Goal: Task Accomplishment & Management: Use online tool/utility

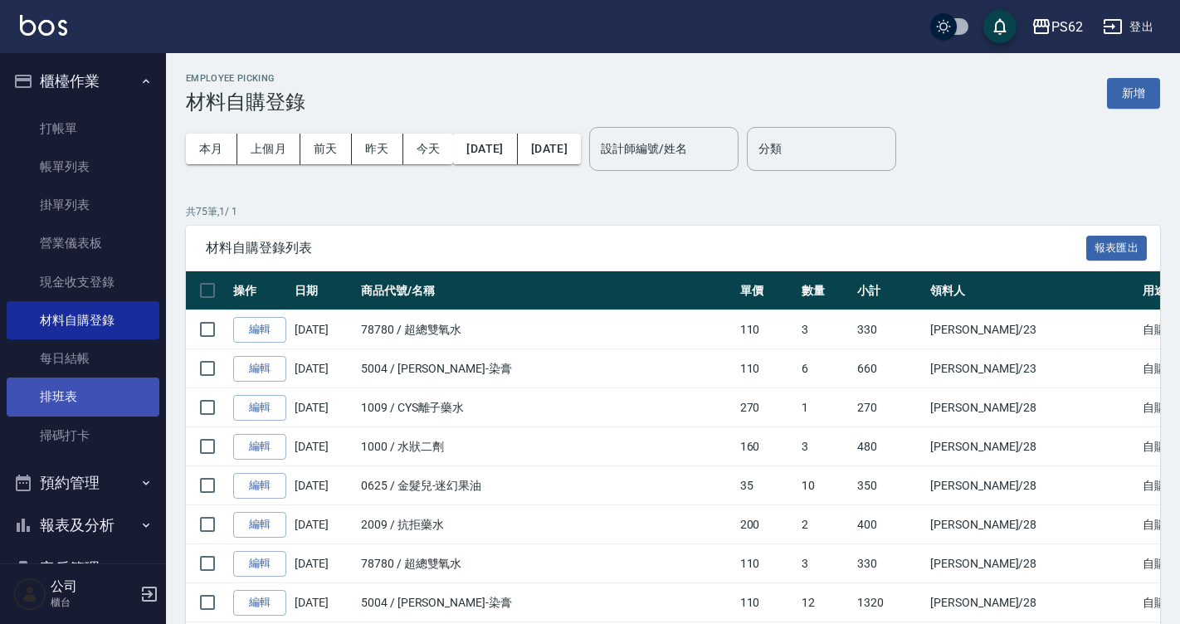
click at [89, 415] on link "排班表" at bounding box center [83, 396] width 153 height 38
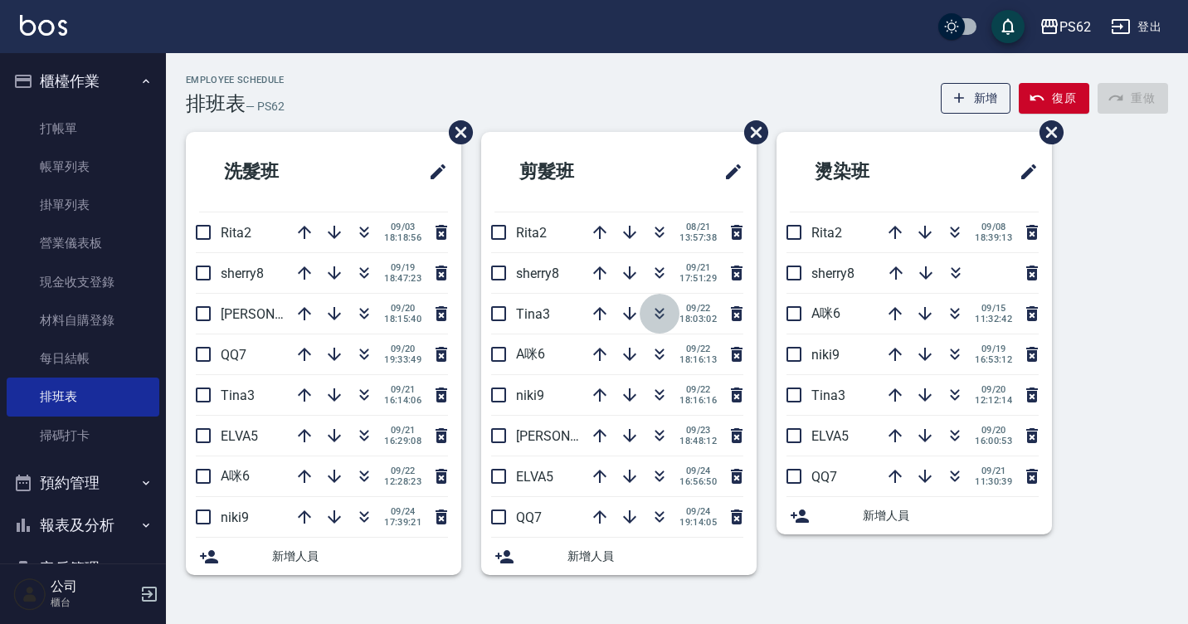
click at [669, 315] on button "button" at bounding box center [660, 314] width 40 height 40
click at [635, 274] on icon "button" at bounding box center [630, 273] width 20 height 20
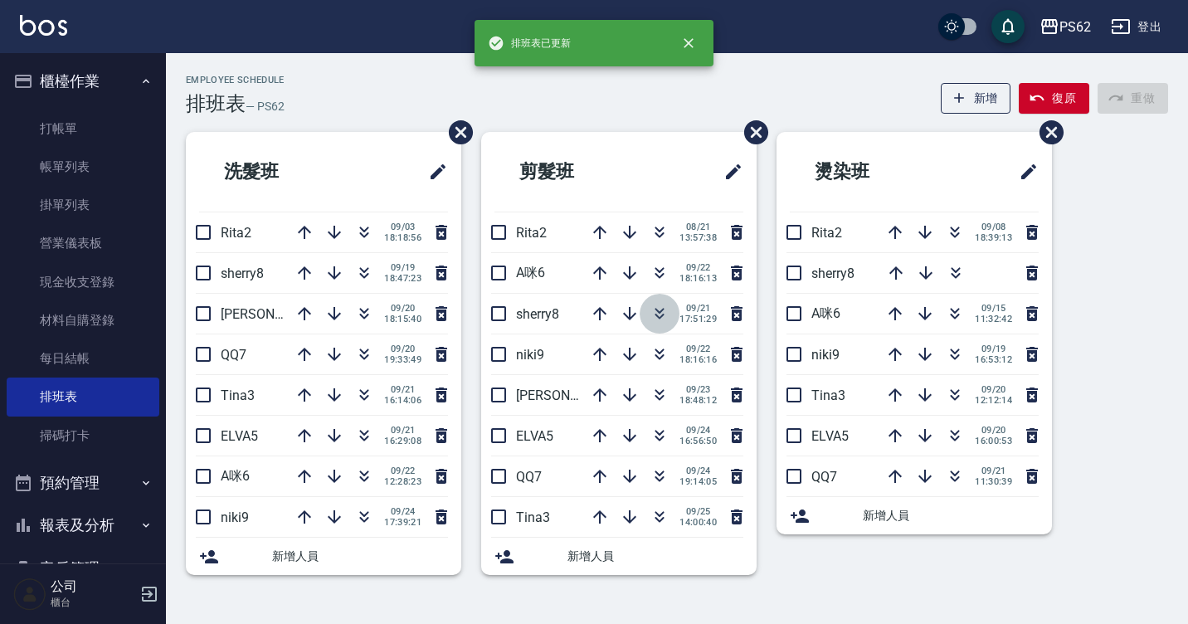
click at [655, 314] on icon "button" at bounding box center [659, 317] width 9 height 6
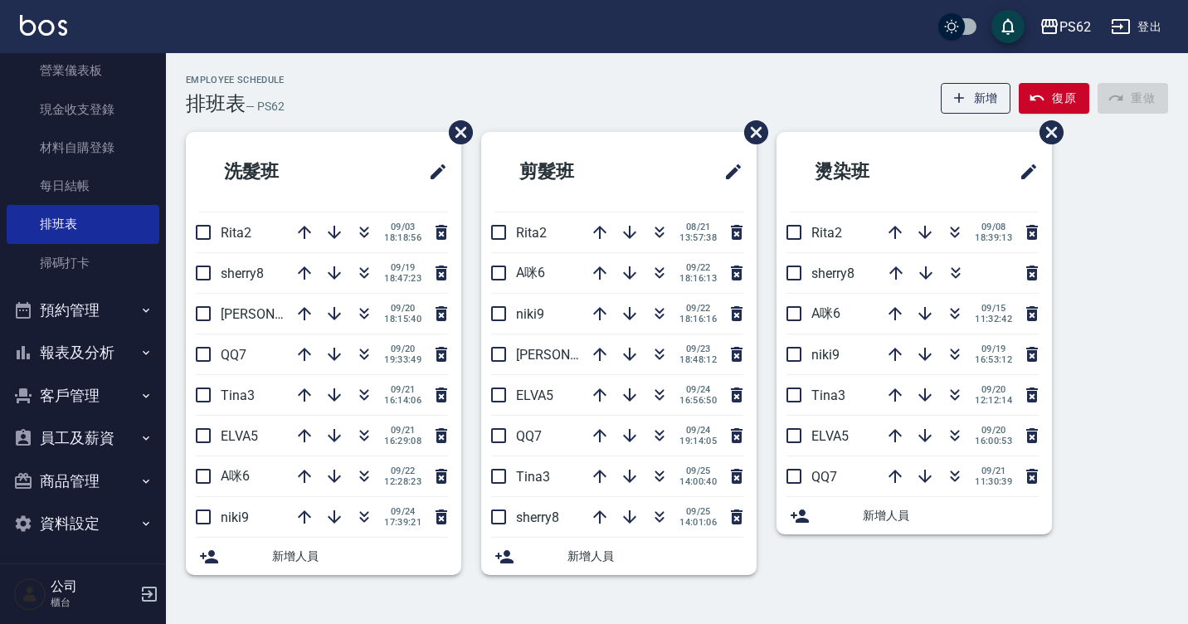
scroll to position [174, 0]
click at [89, 353] on button "報表及分析" at bounding box center [83, 350] width 153 height 43
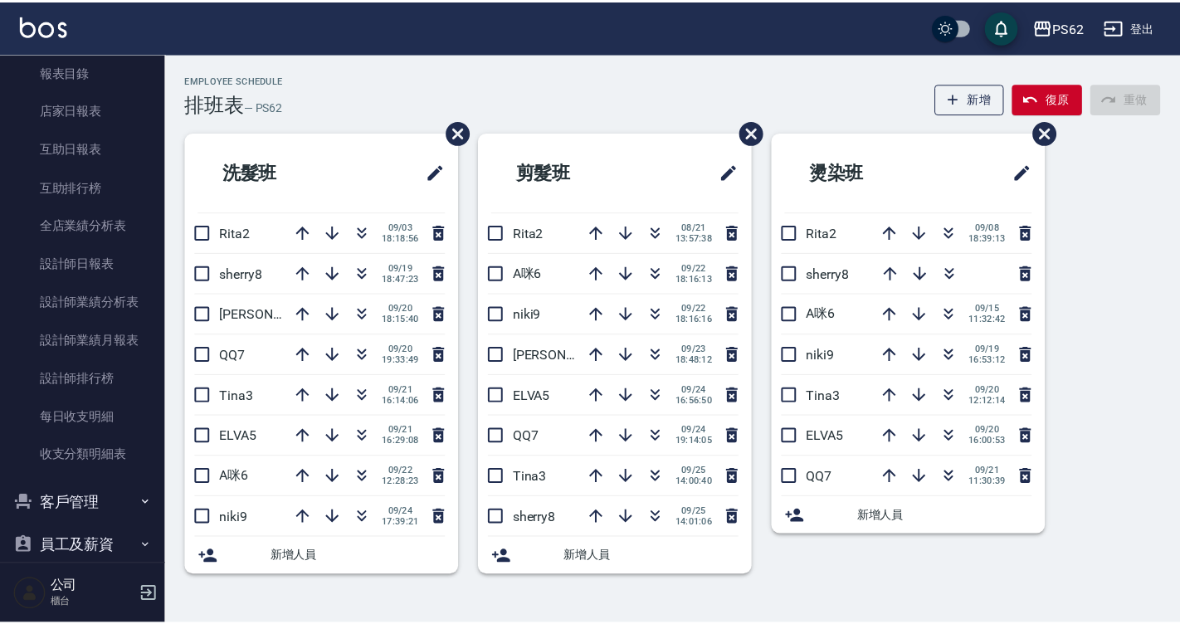
scroll to position [506, 0]
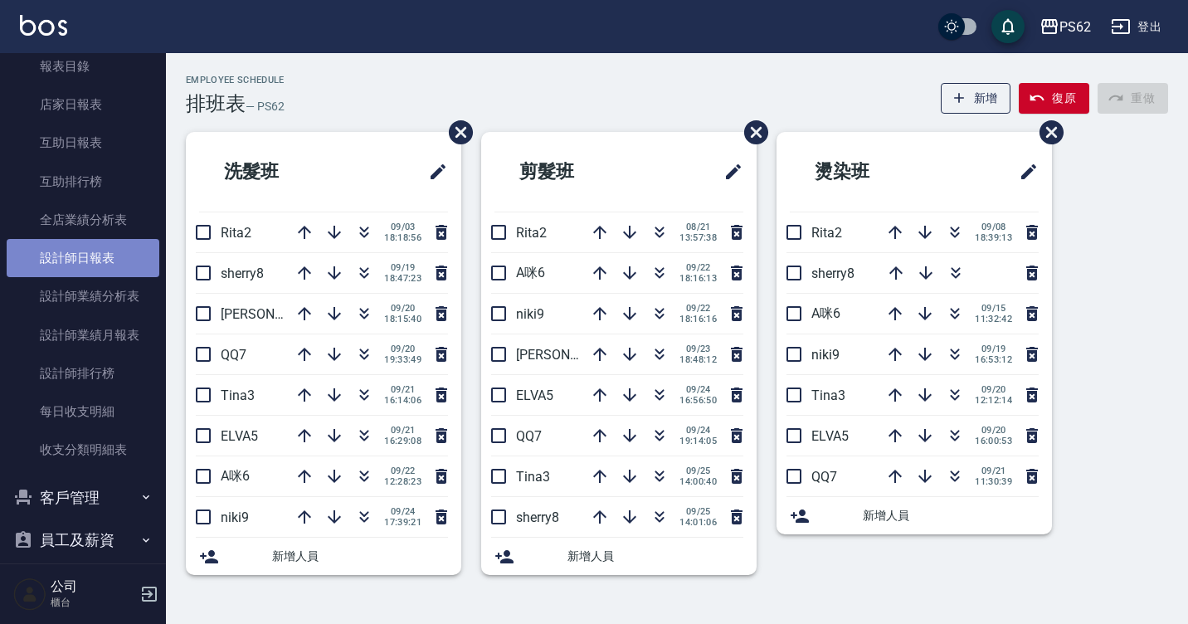
click at [98, 265] on link "設計師日報表" at bounding box center [83, 258] width 153 height 38
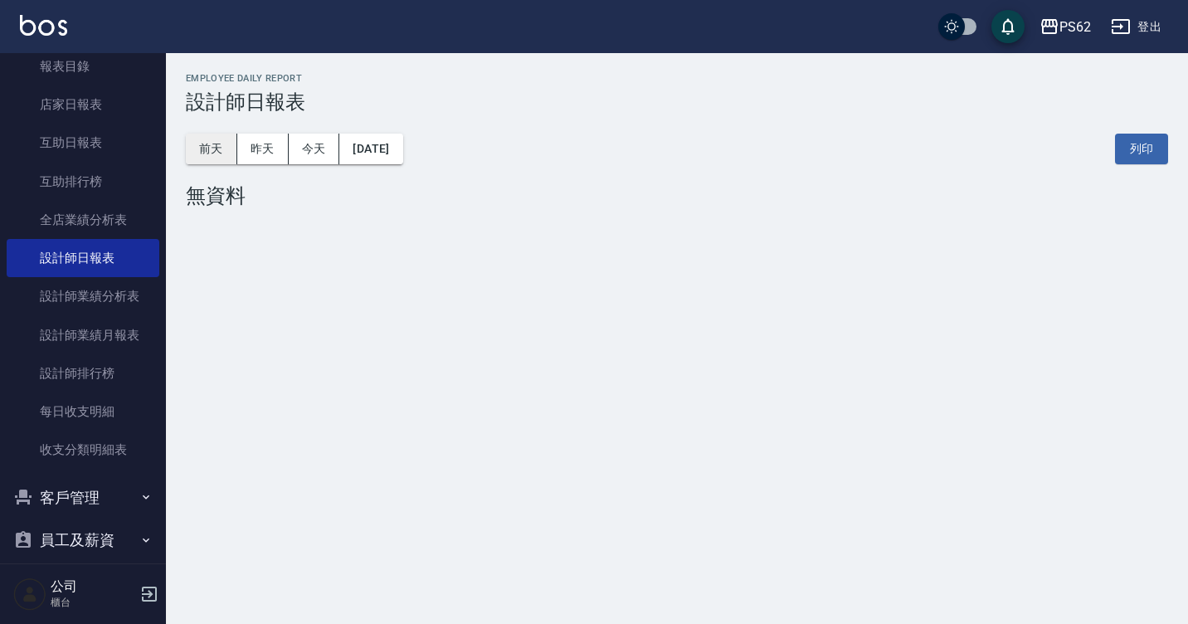
click at [209, 148] on button "前天" at bounding box center [211, 149] width 51 height 31
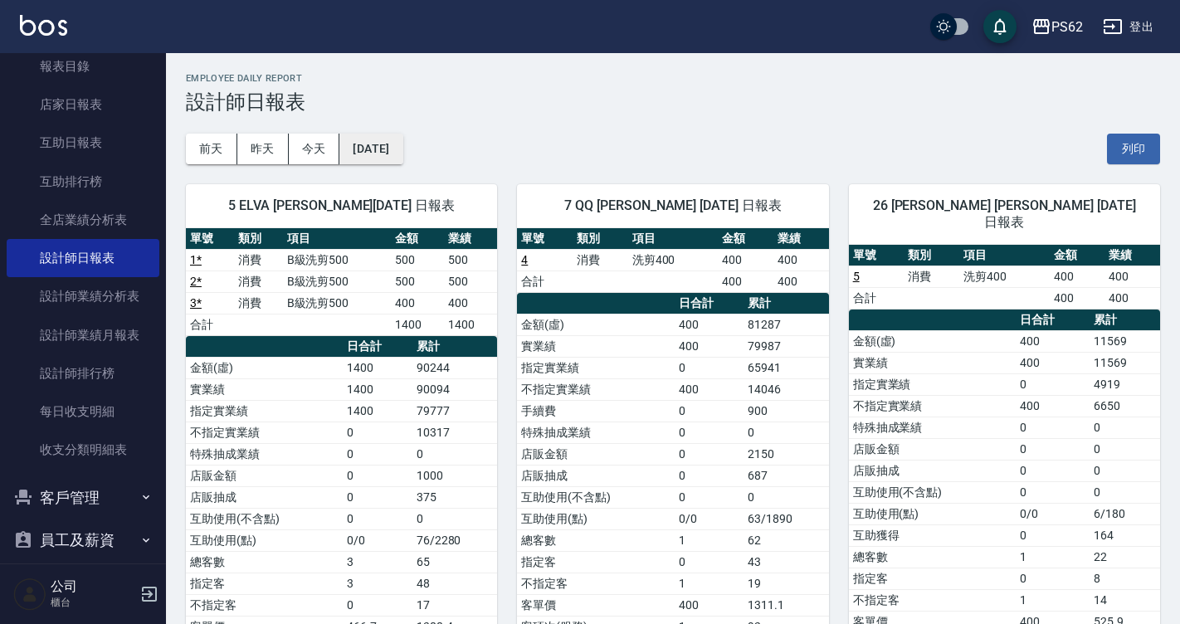
click at [370, 139] on button "[DATE]" at bounding box center [370, 149] width 63 height 31
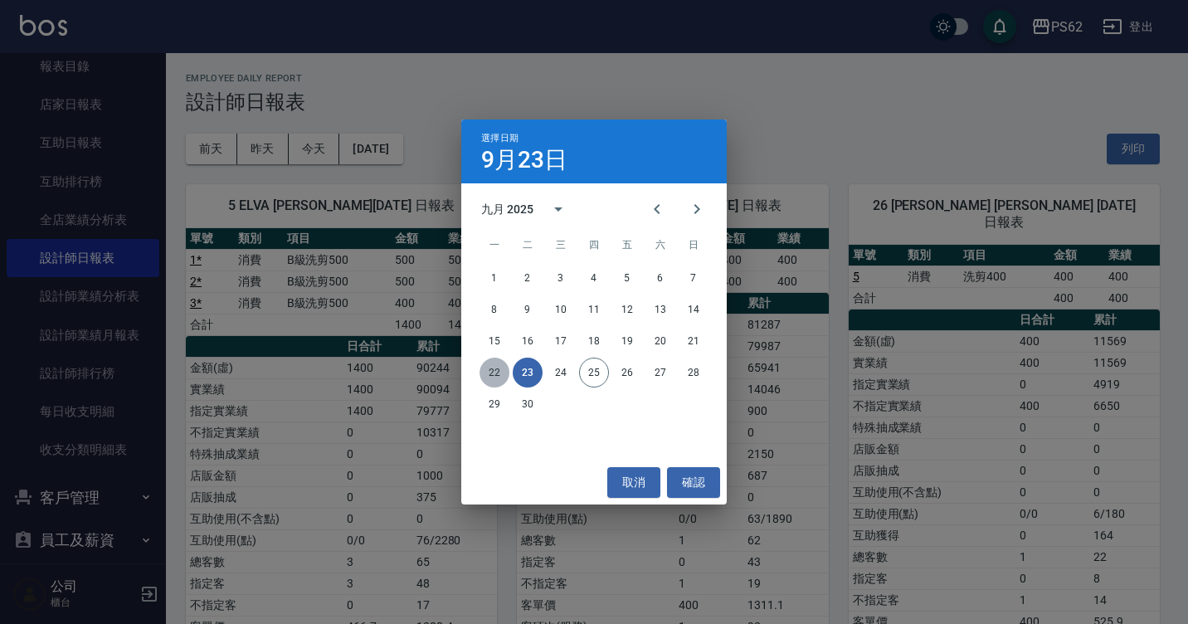
click at [494, 375] on button "22" at bounding box center [495, 373] width 30 height 30
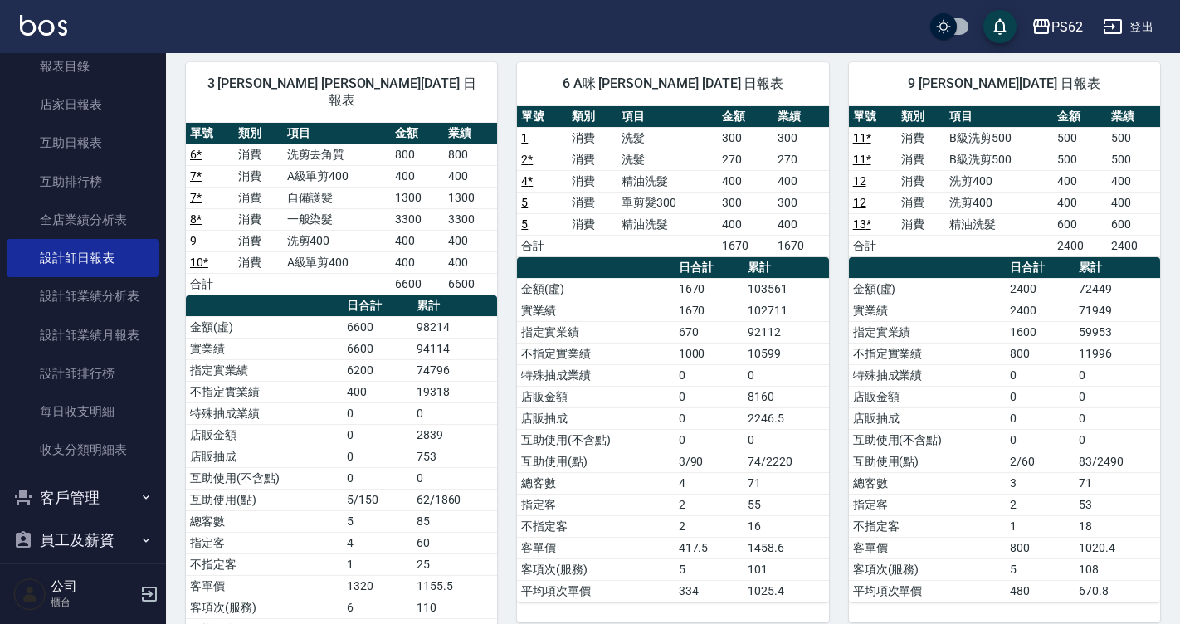
scroll to position [162, 0]
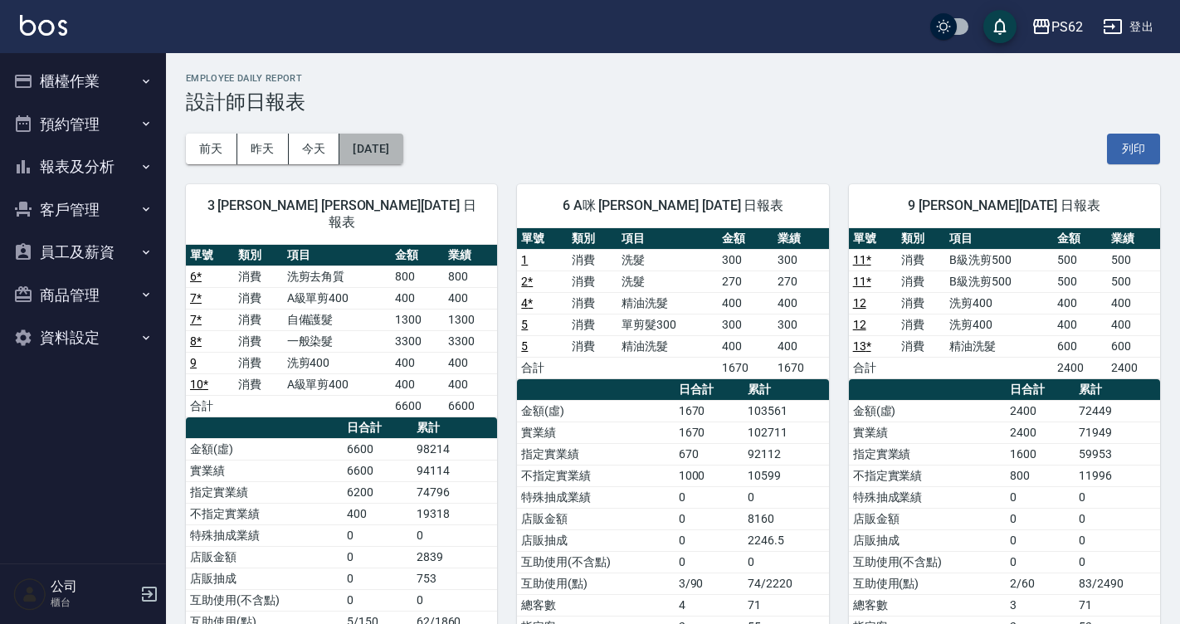
click at [389, 145] on button "[DATE]" at bounding box center [370, 149] width 63 height 31
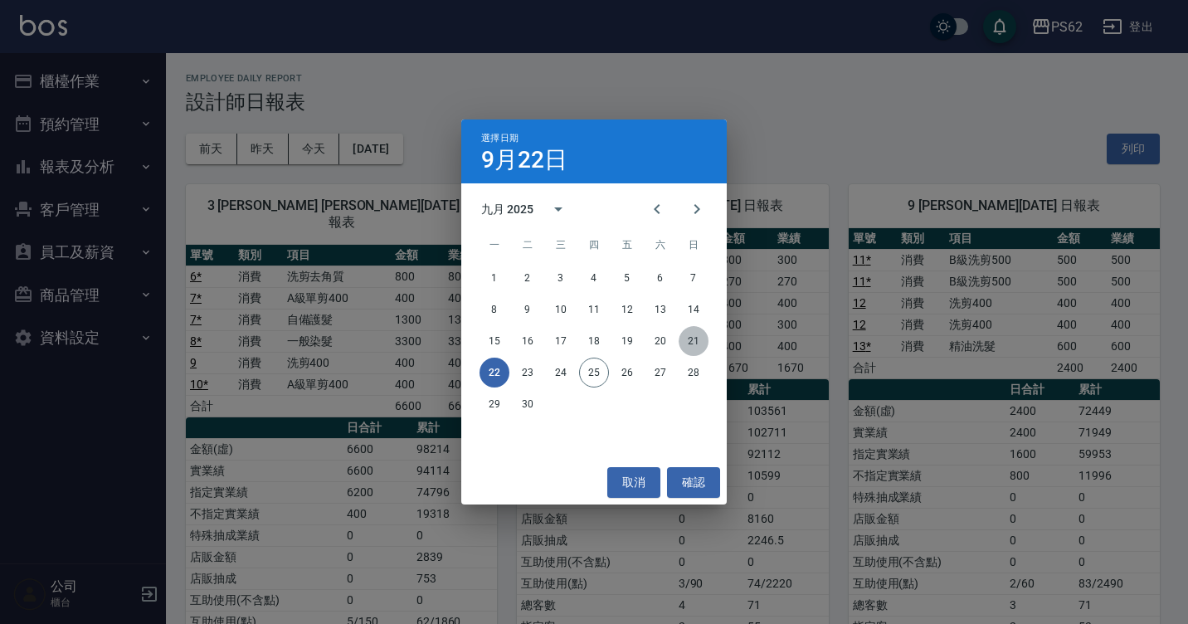
click at [694, 338] on button "21" at bounding box center [694, 341] width 30 height 30
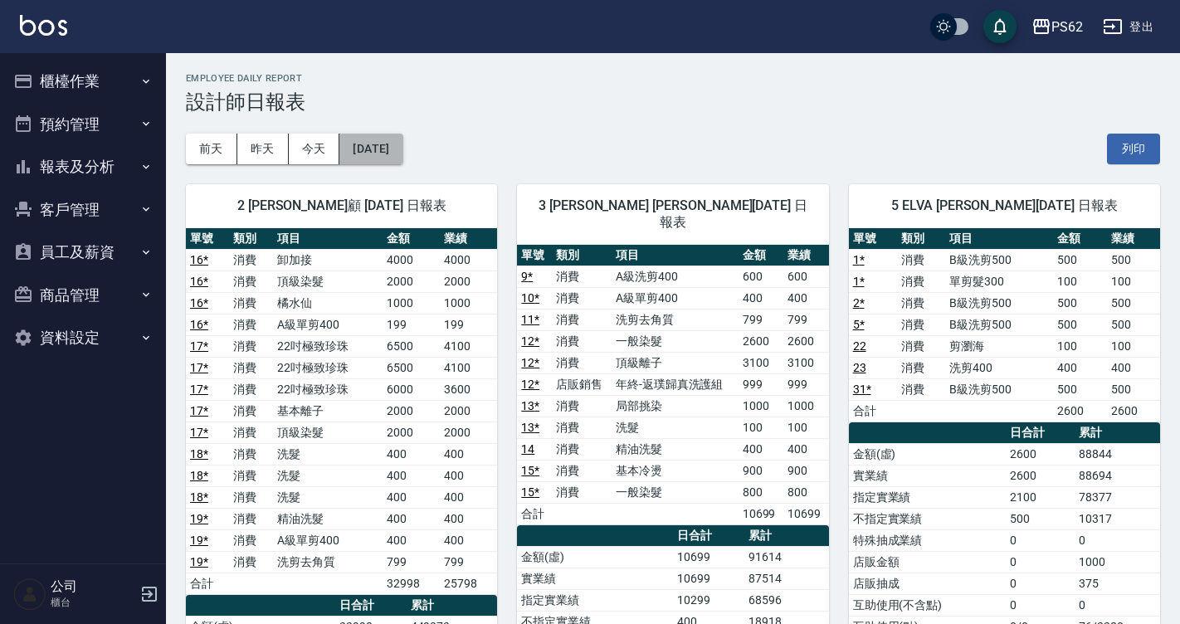
click at [378, 146] on button "[DATE]" at bounding box center [370, 149] width 63 height 31
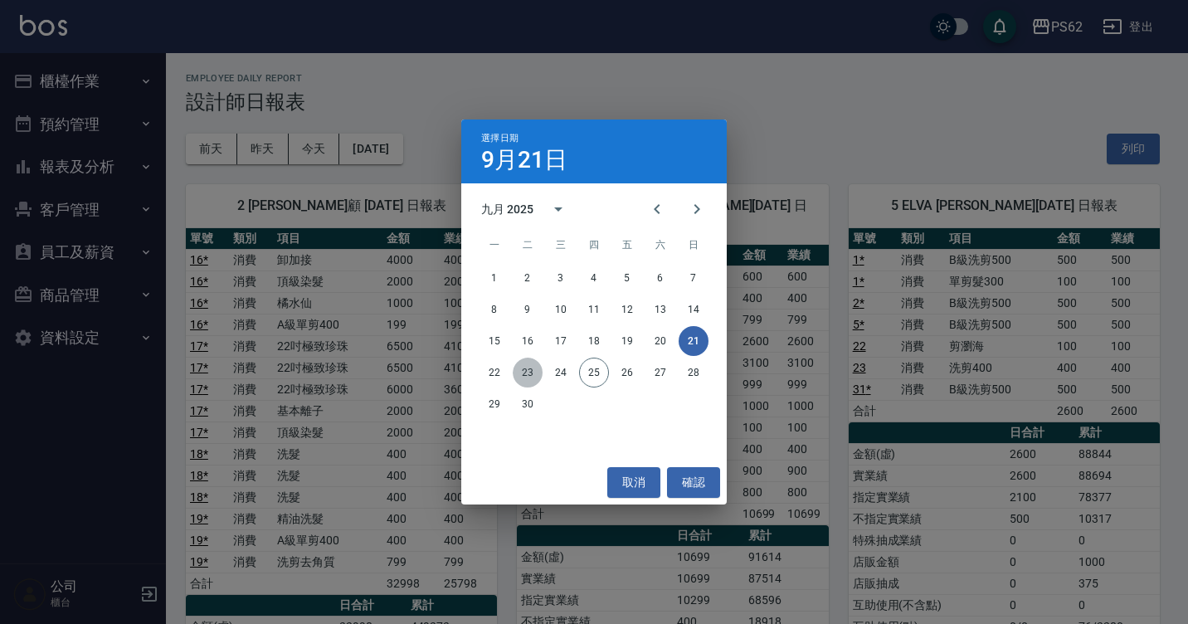
click at [519, 371] on button "23" at bounding box center [528, 373] width 30 height 30
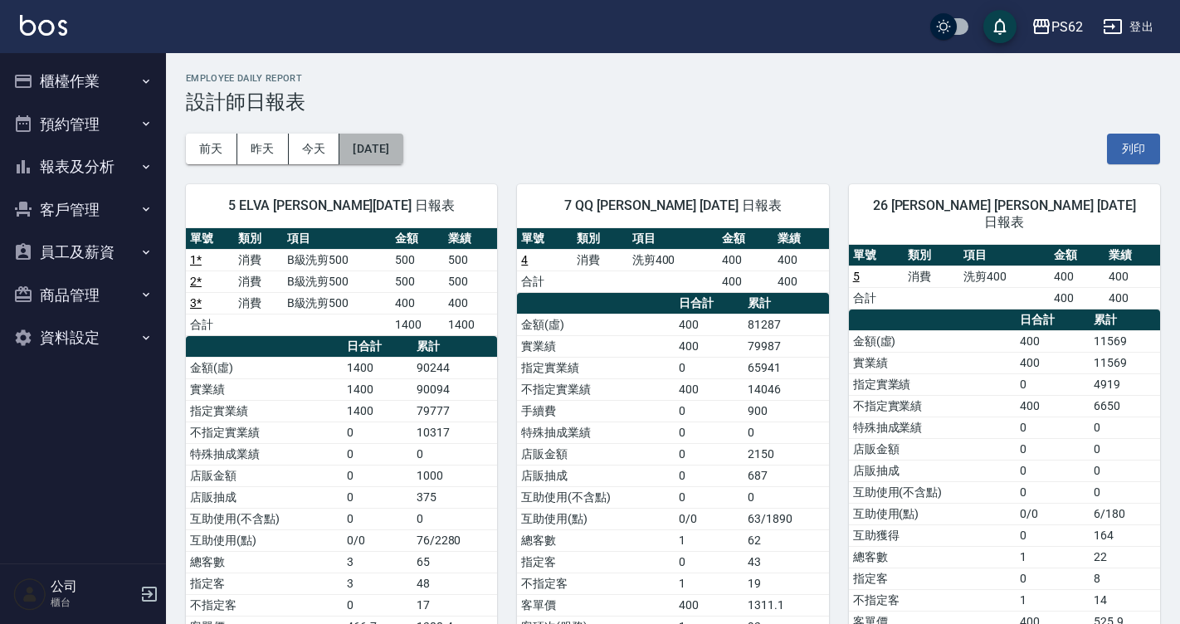
click at [383, 151] on button "[DATE]" at bounding box center [370, 149] width 63 height 31
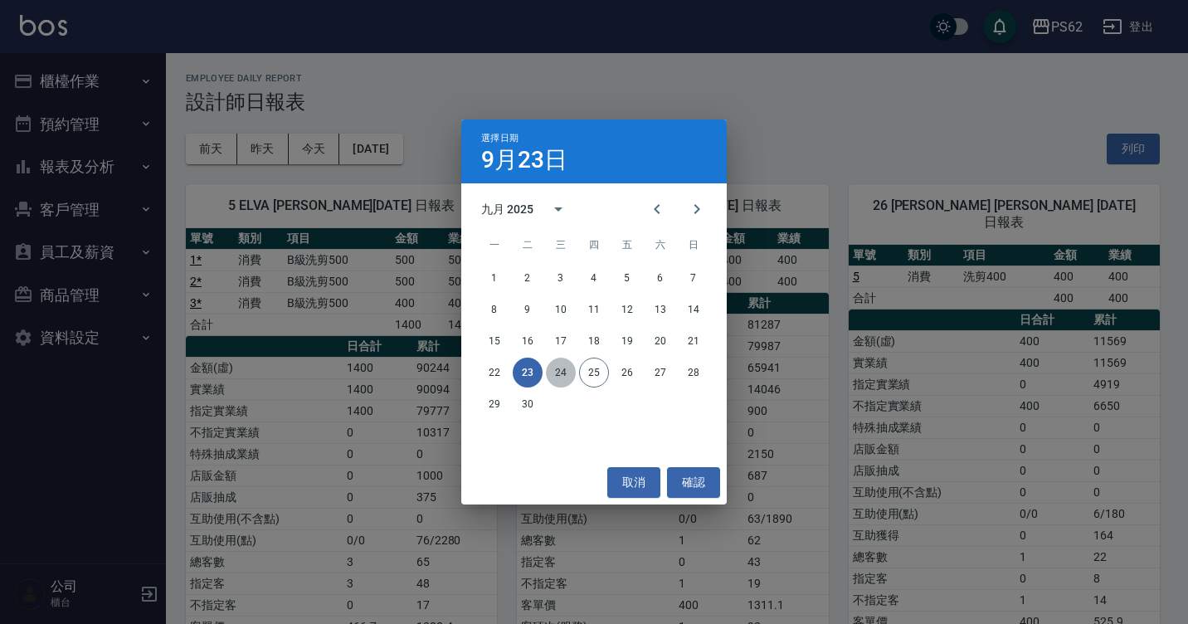
click at [557, 376] on button "24" at bounding box center [561, 373] width 30 height 30
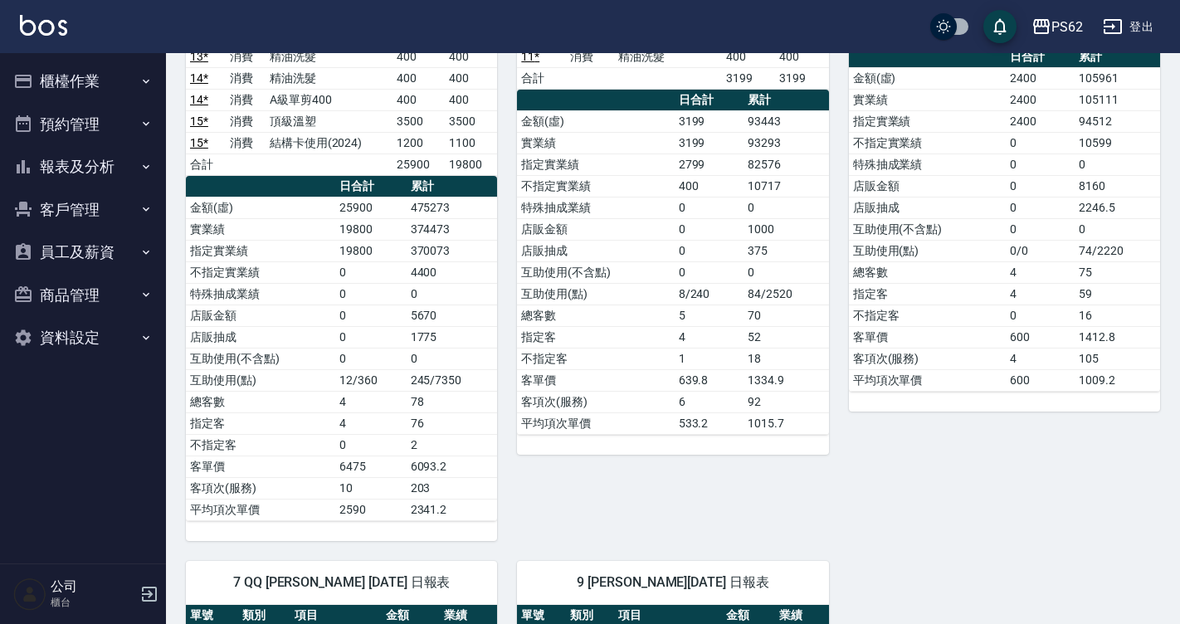
scroll to position [83, 0]
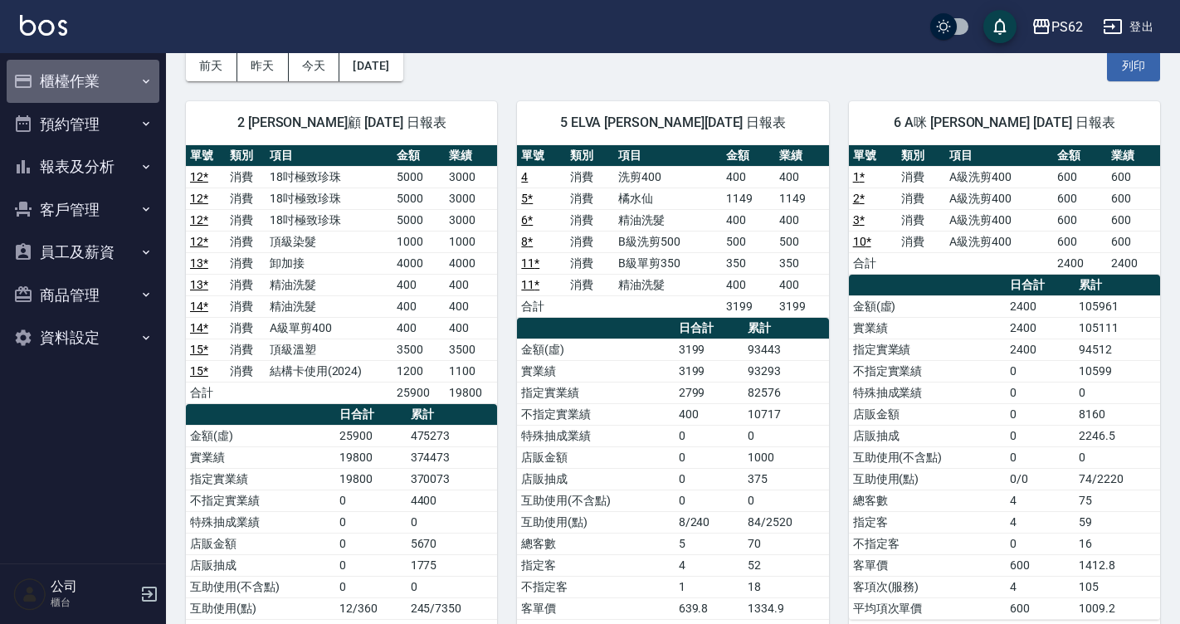
click at [74, 79] on button "櫃檯作業" at bounding box center [83, 81] width 153 height 43
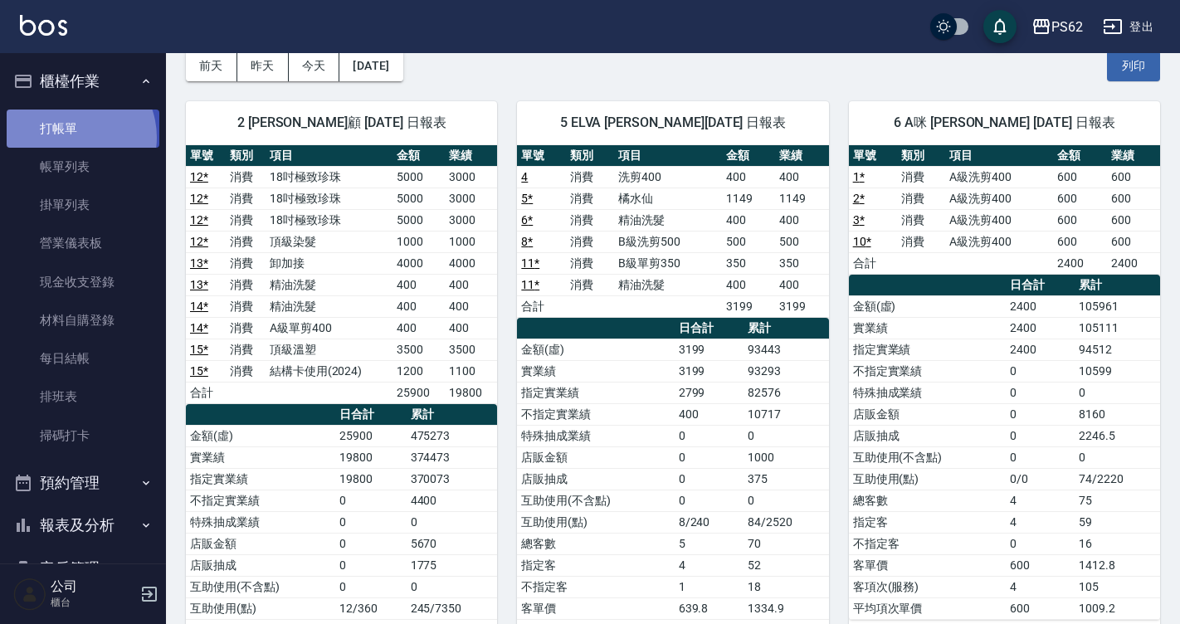
click at [69, 137] on link "打帳單" at bounding box center [83, 129] width 153 height 38
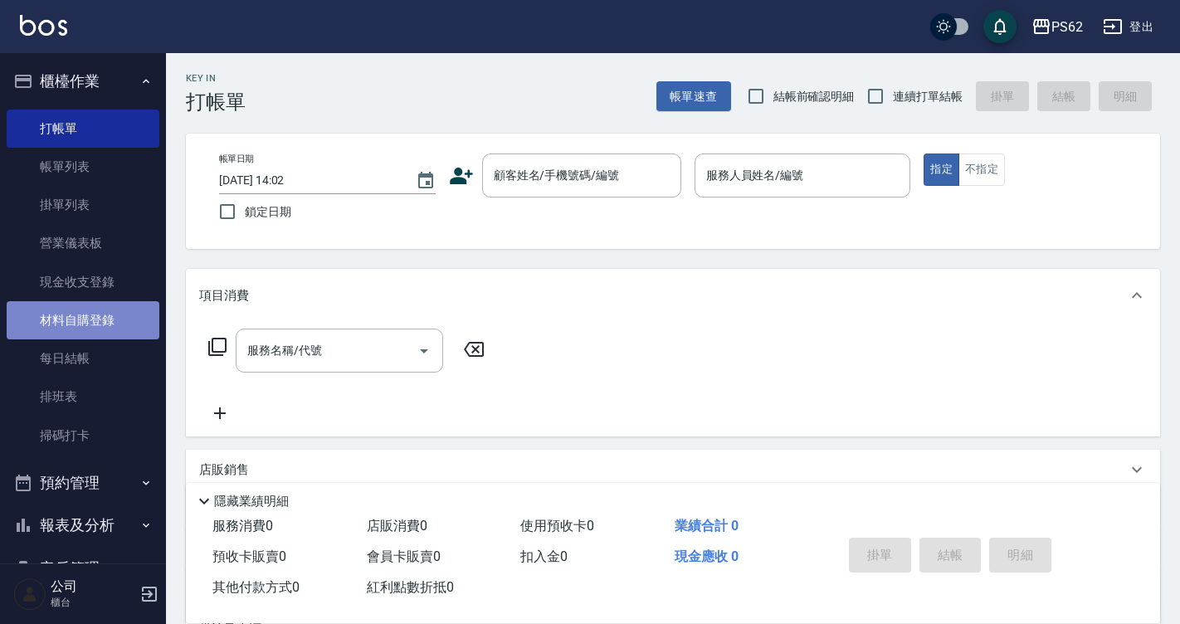
click at [129, 303] on link "材料自購登錄" at bounding box center [83, 320] width 153 height 38
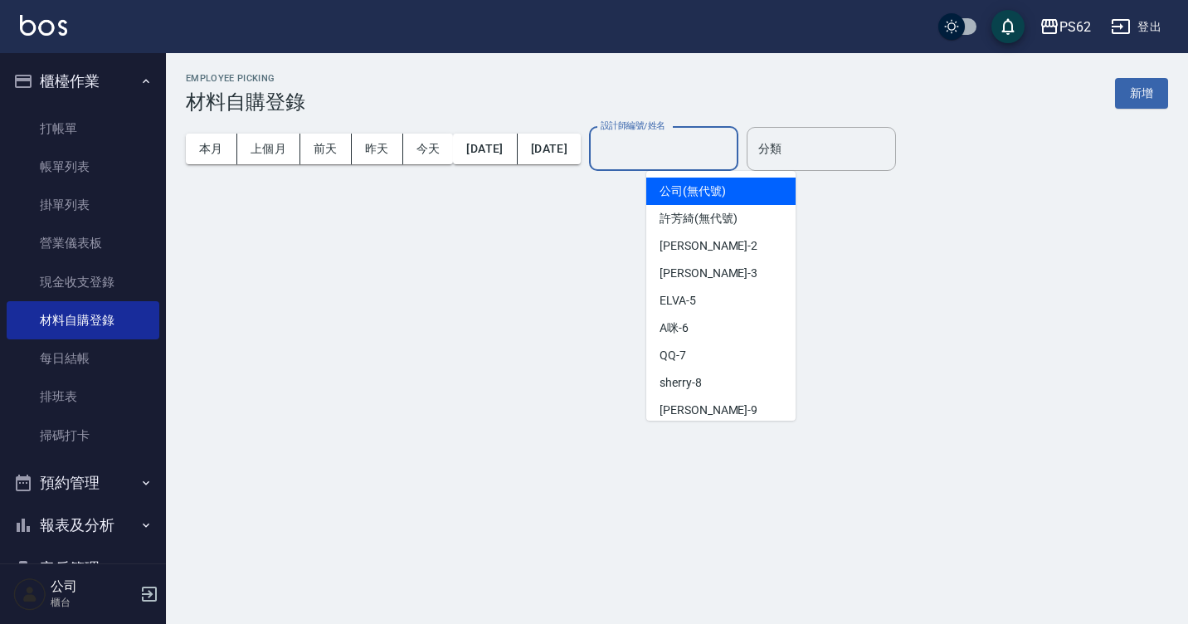
click at [708, 155] on input "設計師編號/姓名" at bounding box center [663, 148] width 134 height 29
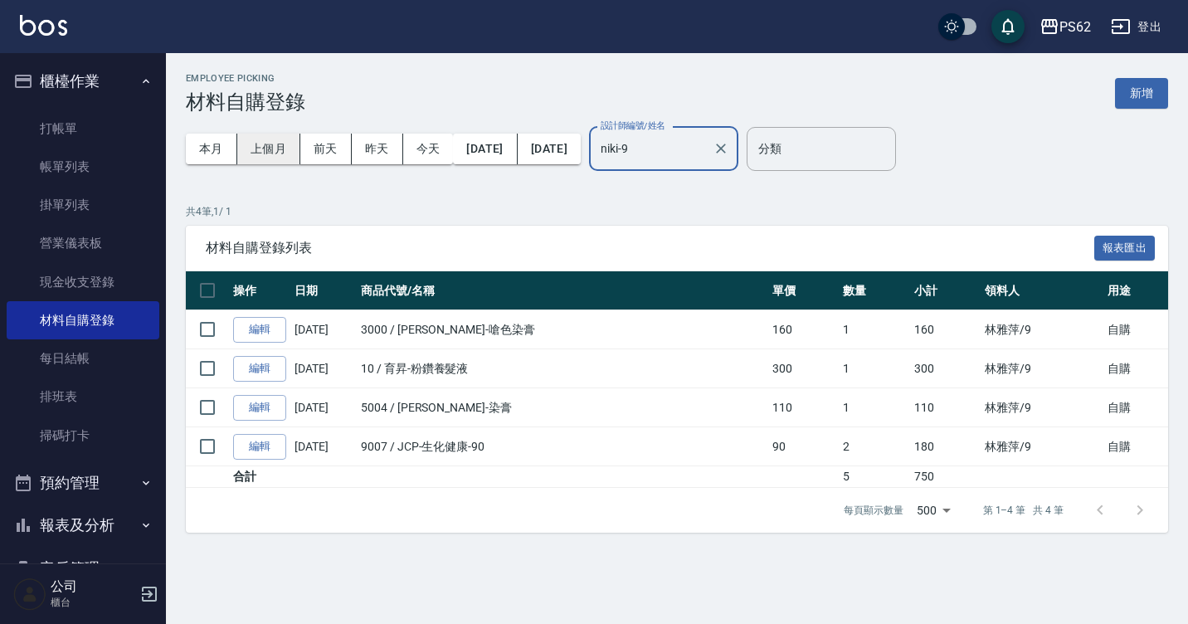
type input "niki-9"
click at [253, 143] on button "上個月" at bounding box center [268, 149] width 63 height 31
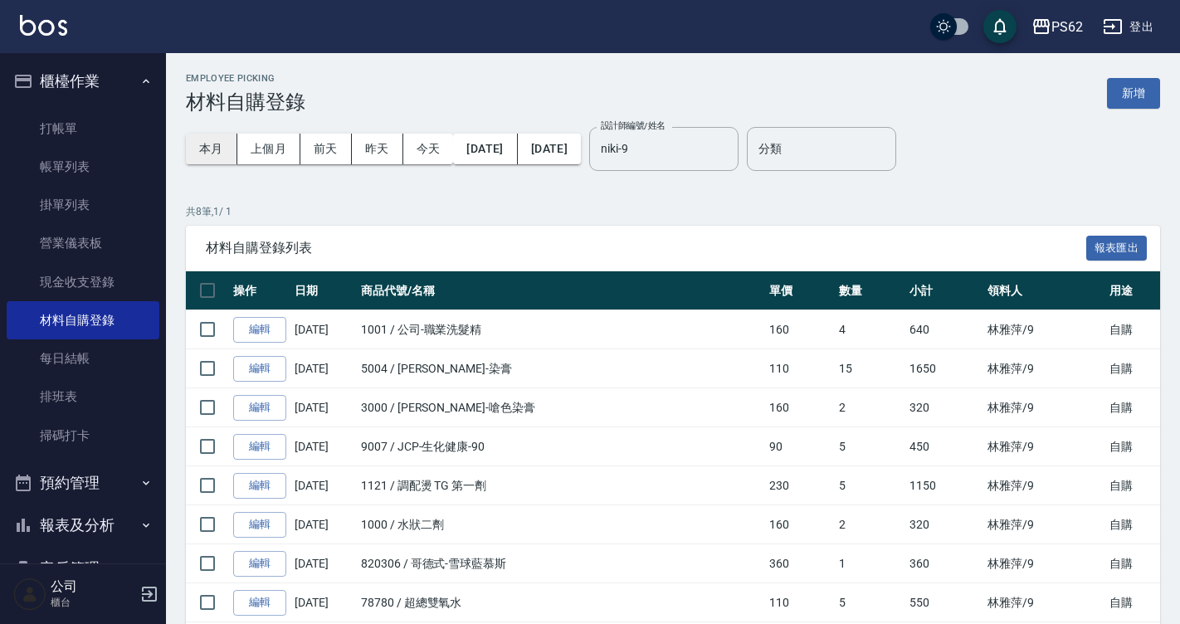
click at [206, 158] on button "本月" at bounding box center [211, 149] width 51 height 31
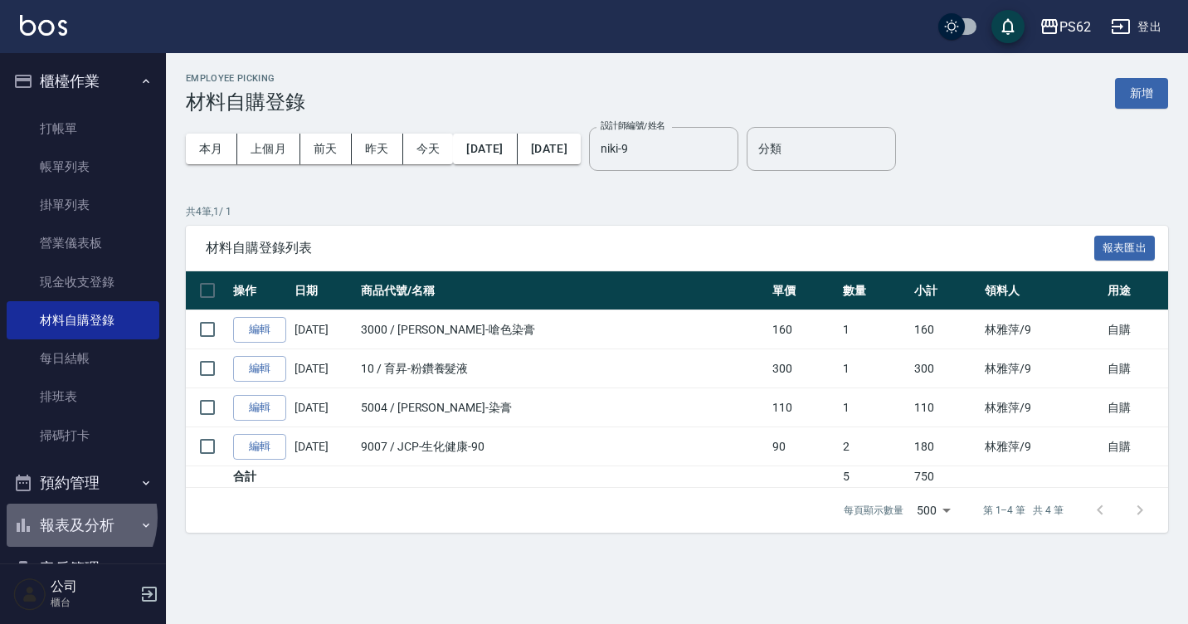
click at [67, 517] on button "報表及分析" at bounding box center [83, 525] width 153 height 43
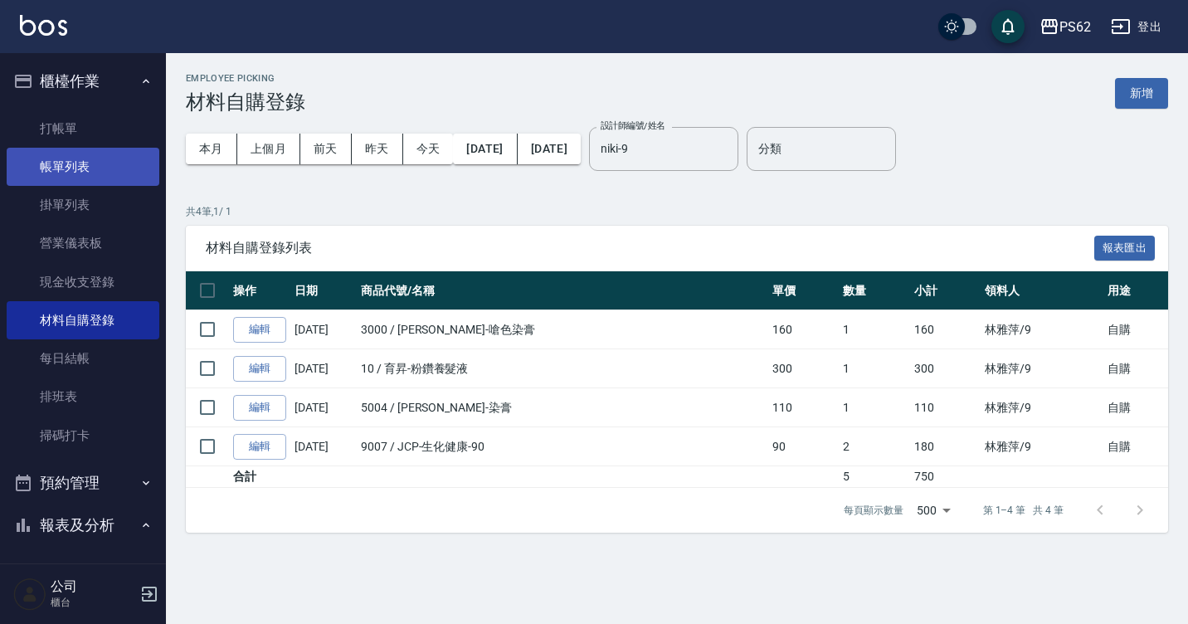
click at [95, 166] on link "帳單列表" at bounding box center [83, 167] width 153 height 38
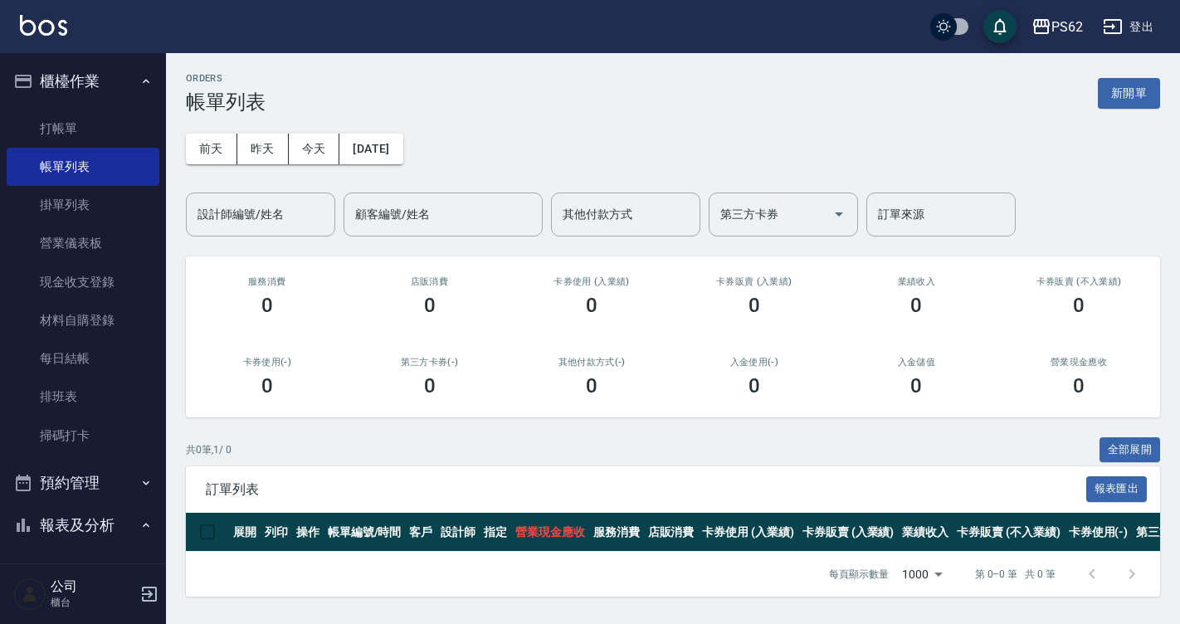
scroll to position [249, 0]
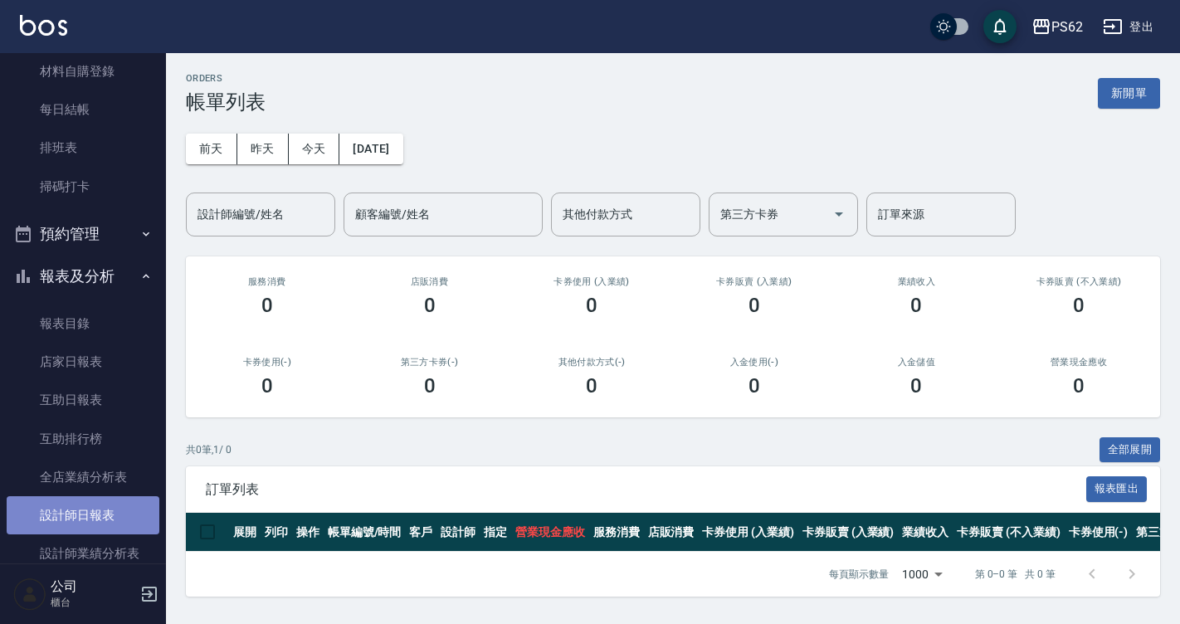
click at [111, 509] on link "設計師日報表" at bounding box center [83, 515] width 153 height 38
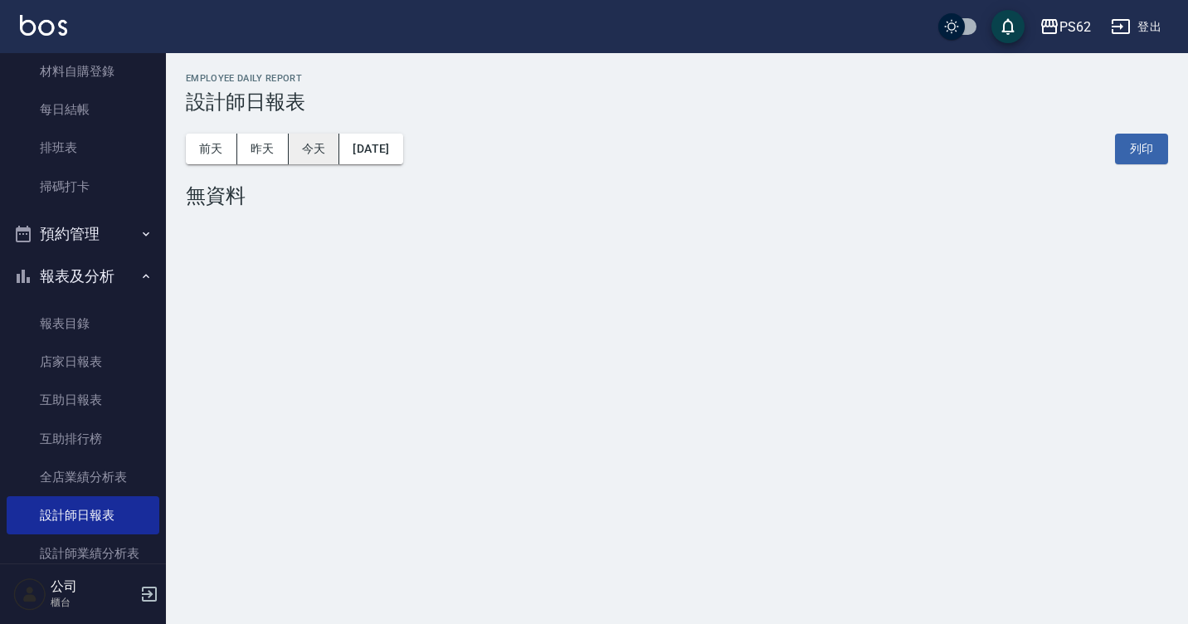
click at [325, 154] on div "[DATE] [DATE] [DATE] [DATE] 列印" at bounding box center [677, 149] width 982 height 71
click at [278, 148] on button "昨天" at bounding box center [262, 149] width 51 height 31
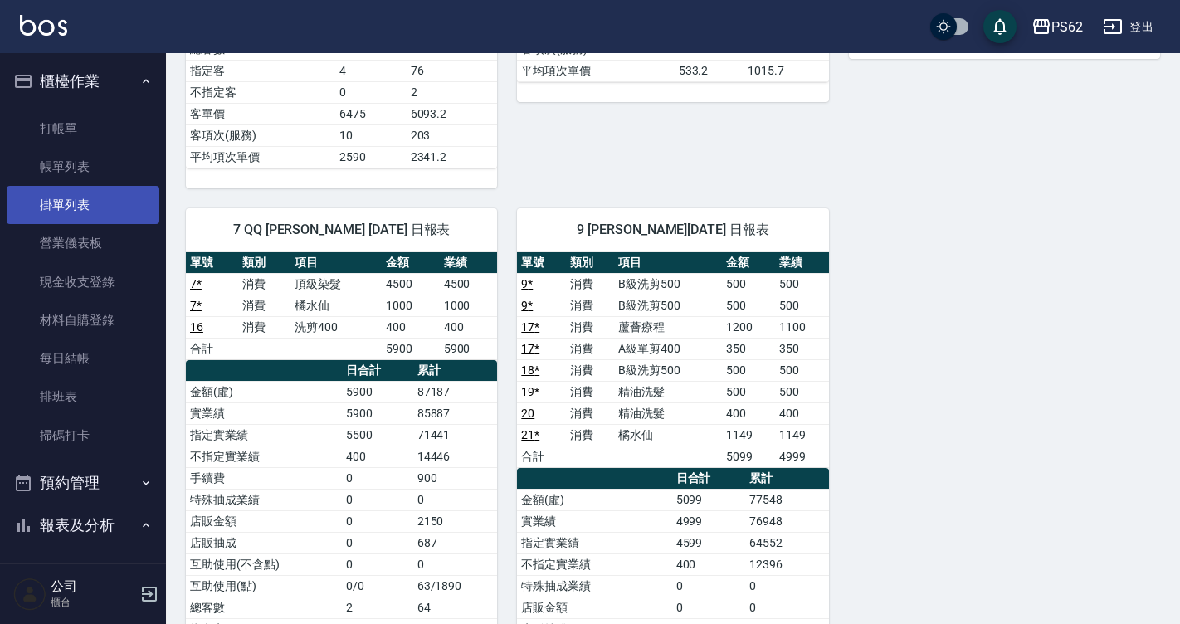
scroll to position [166, 0]
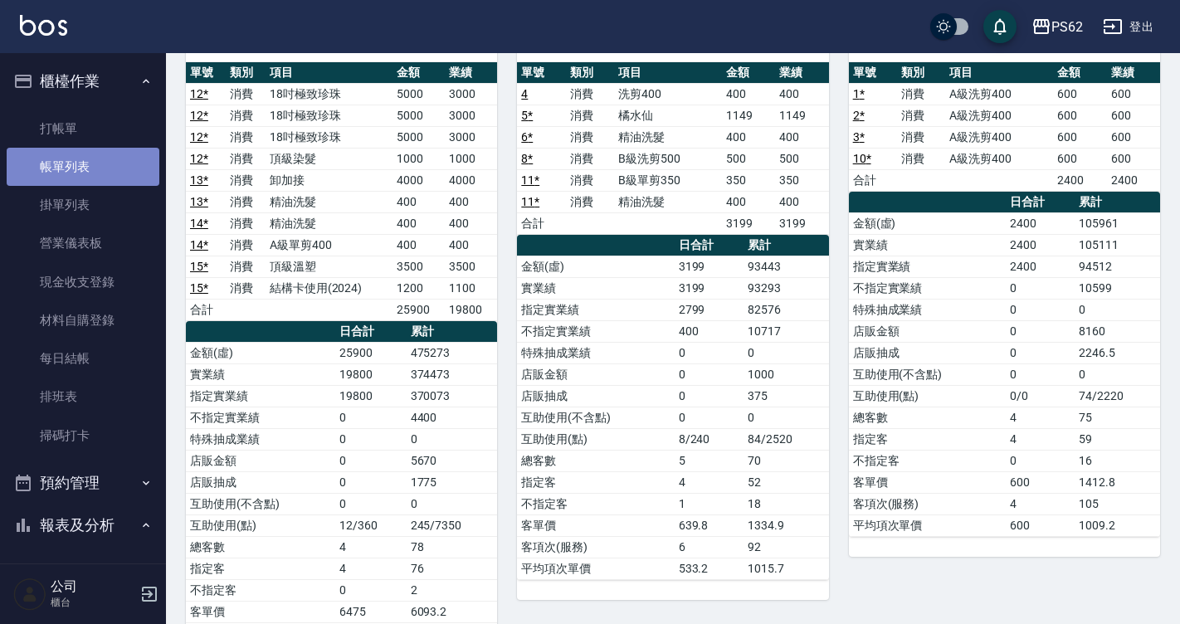
click at [90, 177] on link "帳單列表" at bounding box center [83, 167] width 153 height 38
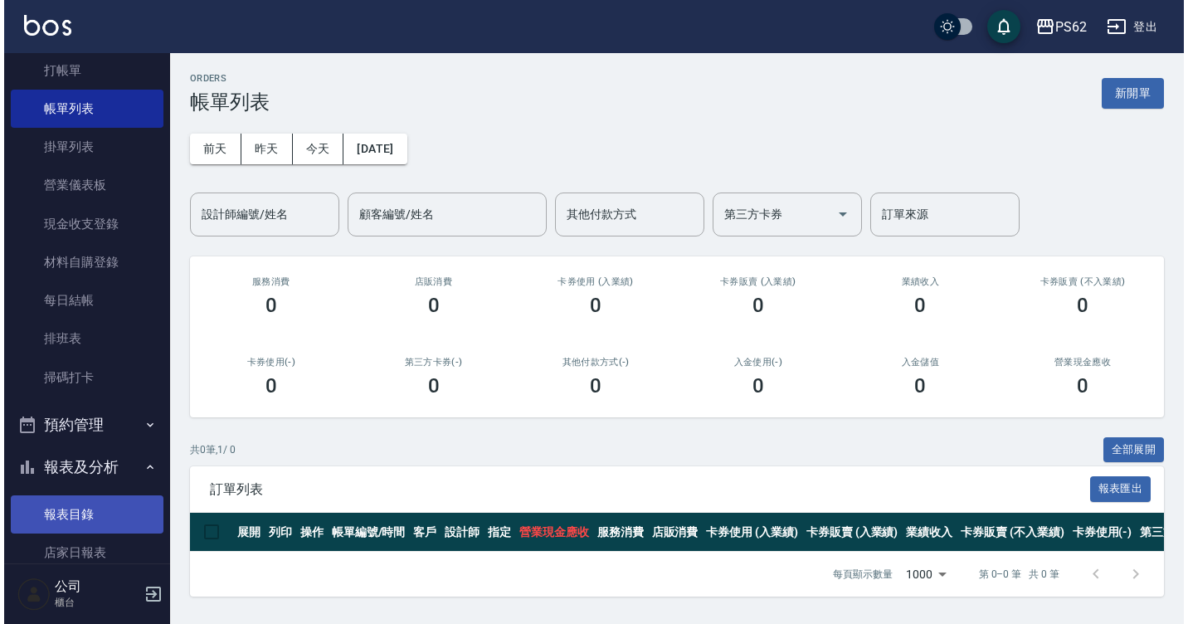
scroll to position [83, 0]
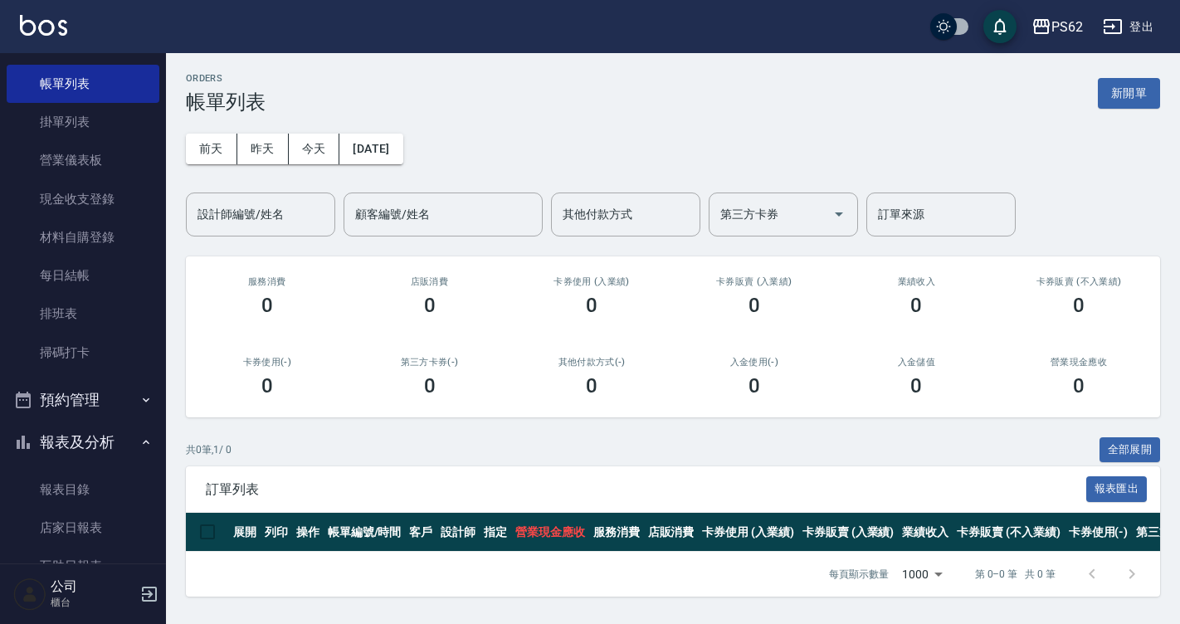
click at [67, 442] on button "報表及分析" at bounding box center [83, 442] width 153 height 43
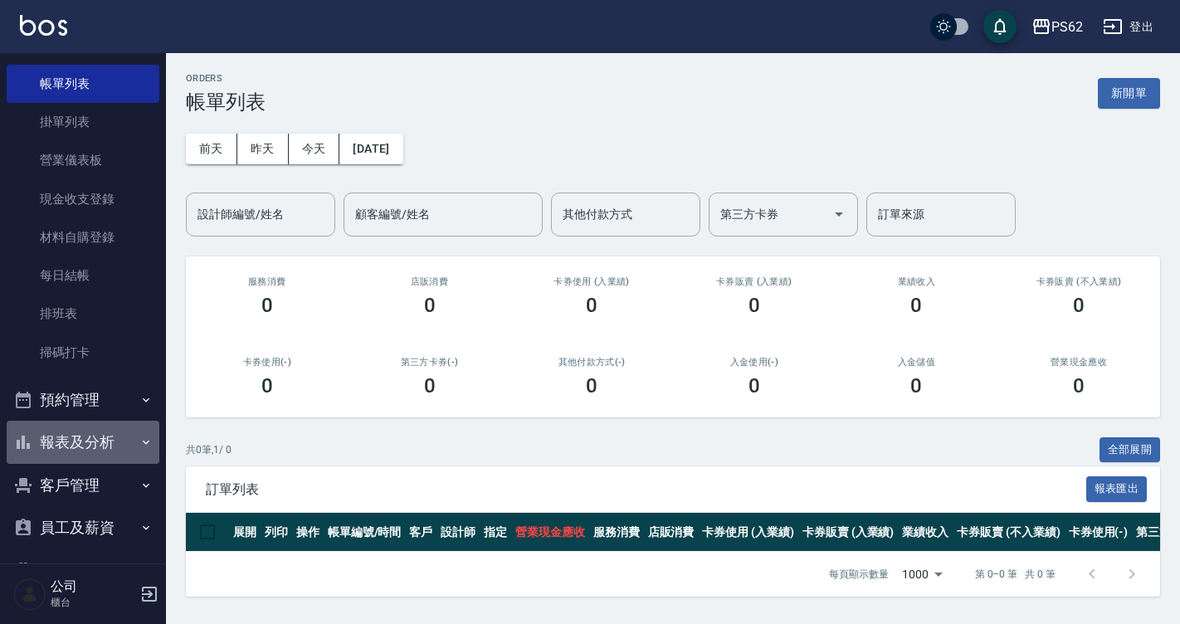
click at [82, 445] on button "報表及分析" at bounding box center [83, 442] width 153 height 43
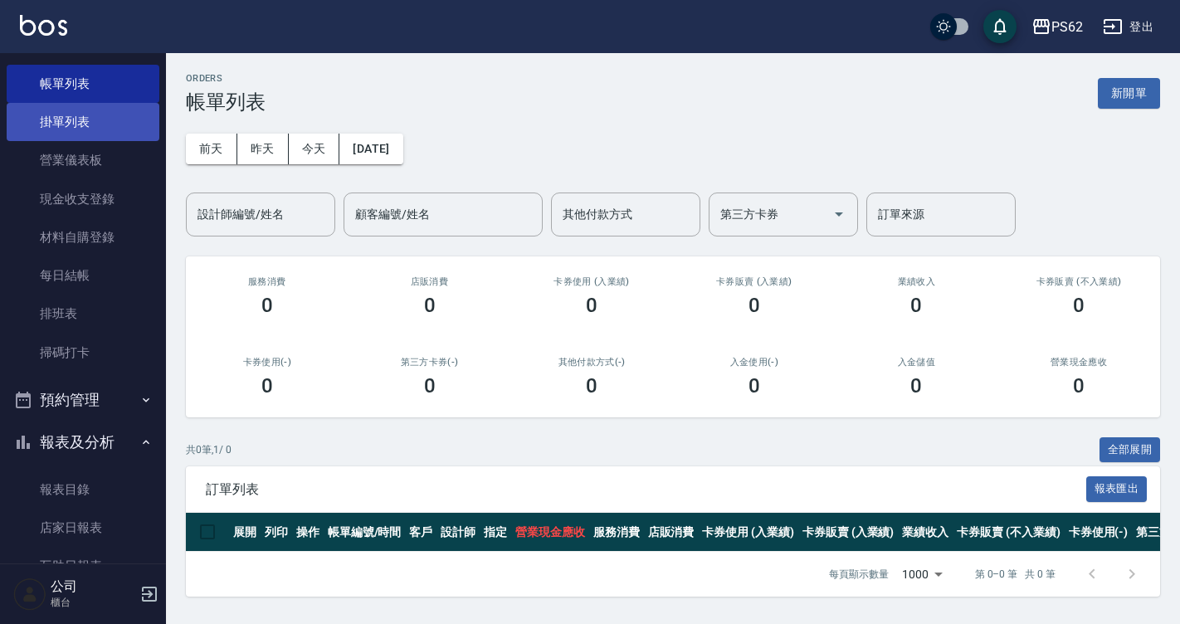
click at [74, 129] on link "掛單列表" at bounding box center [83, 122] width 153 height 38
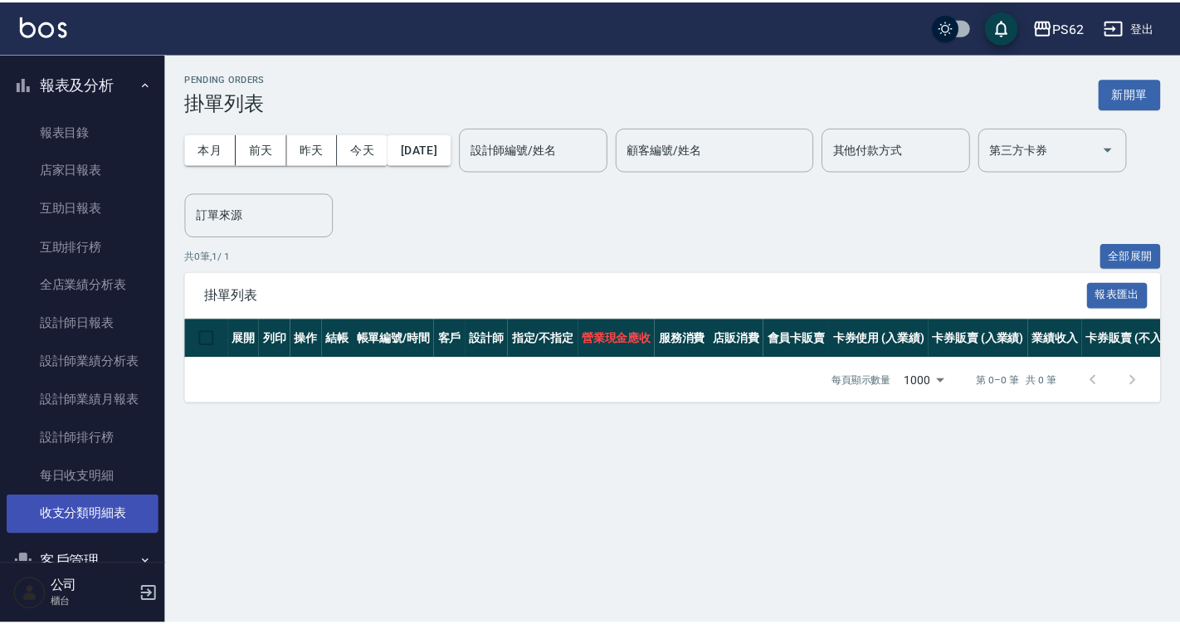
scroll to position [498, 0]
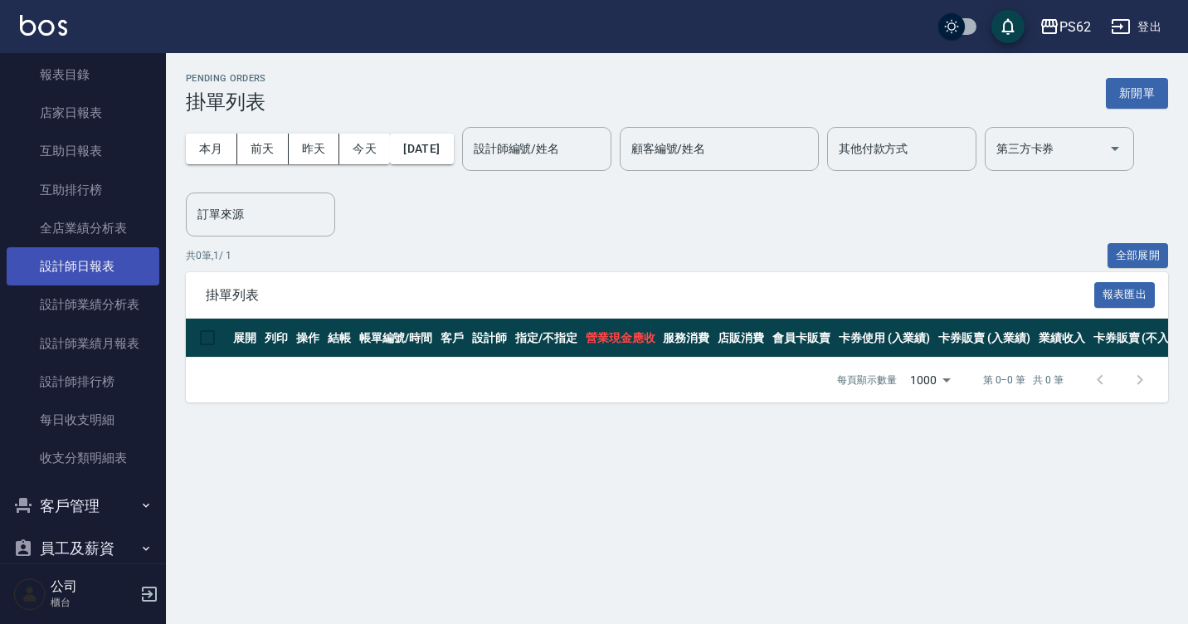
click at [120, 268] on link "設計師日報表" at bounding box center [83, 266] width 153 height 38
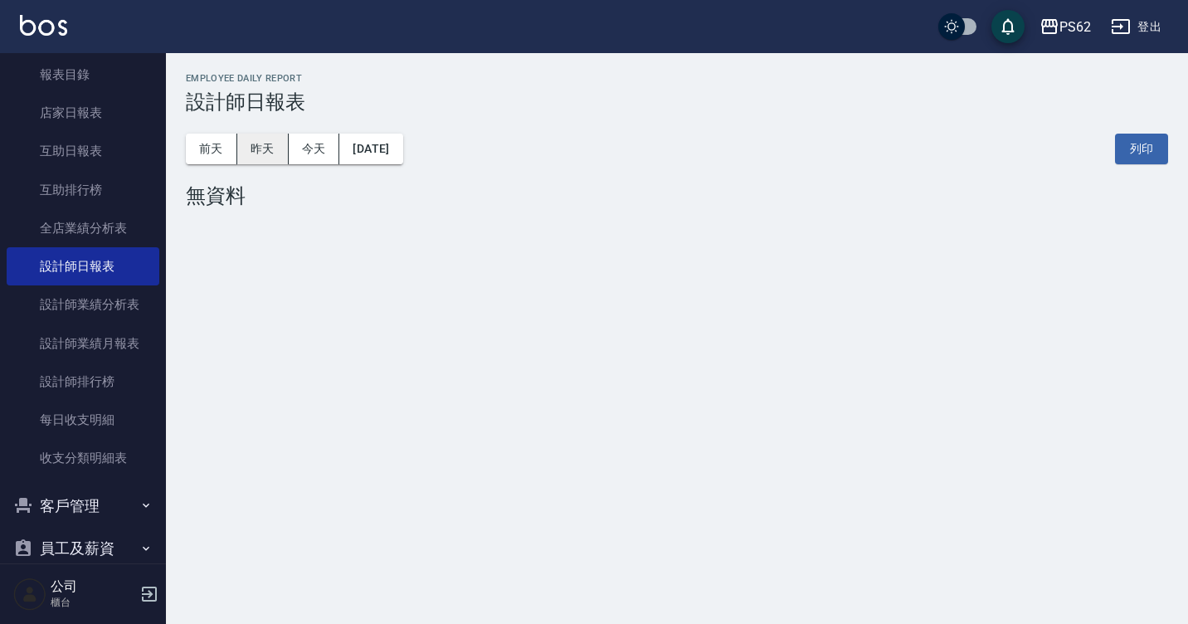
click at [256, 150] on button "昨天" at bounding box center [262, 149] width 51 height 31
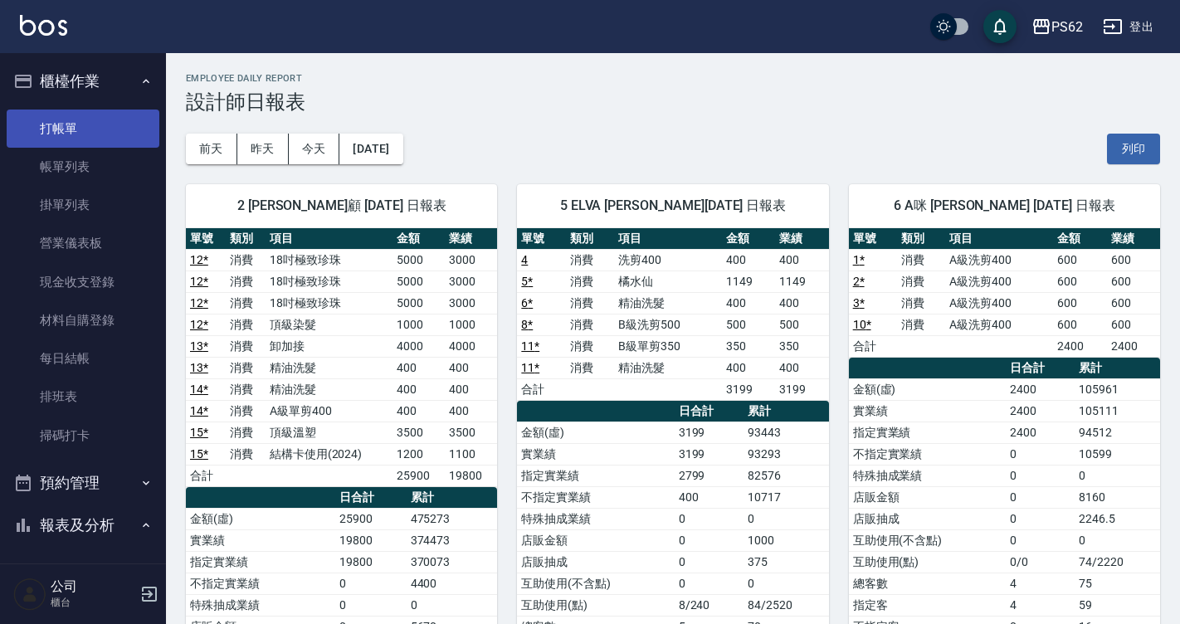
click at [89, 133] on link "打帳單" at bounding box center [83, 129] width 153 height 38
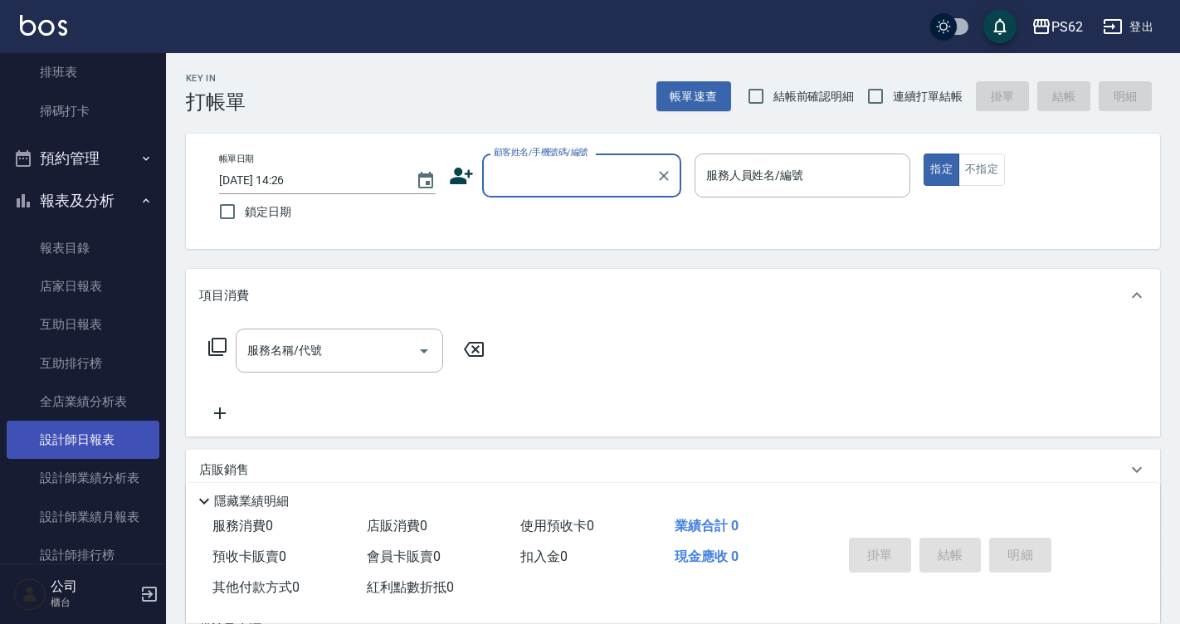
scroll to position [332, 0]
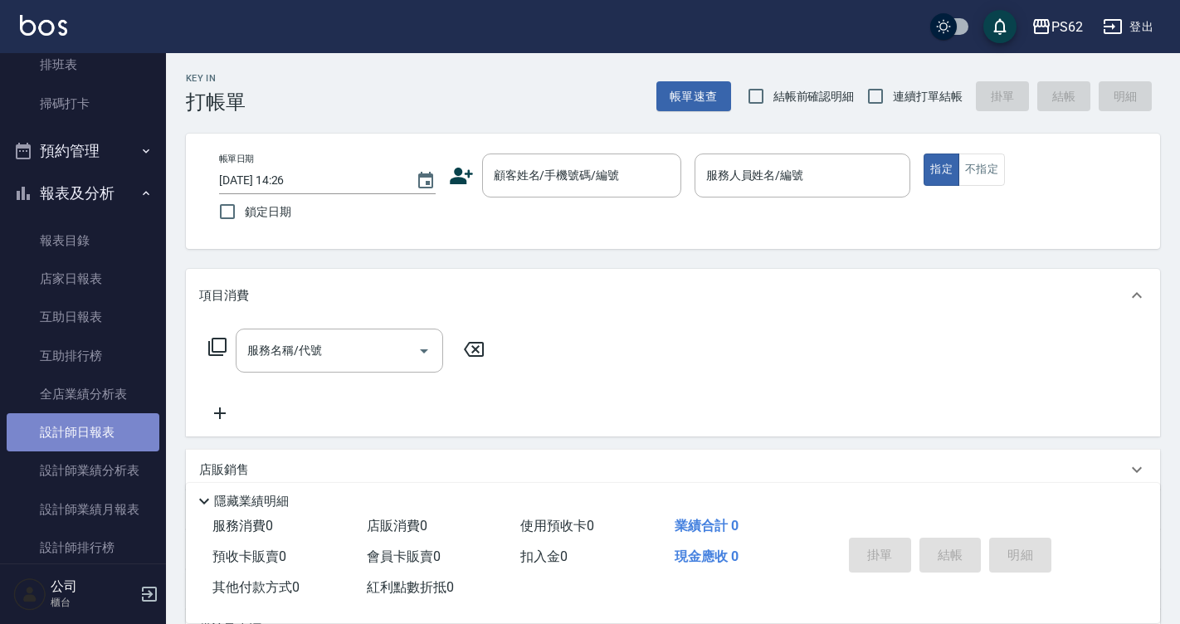
click at [111, 433] on link "設計師日報表" at bounding box center [83, 432] width 153 height 38
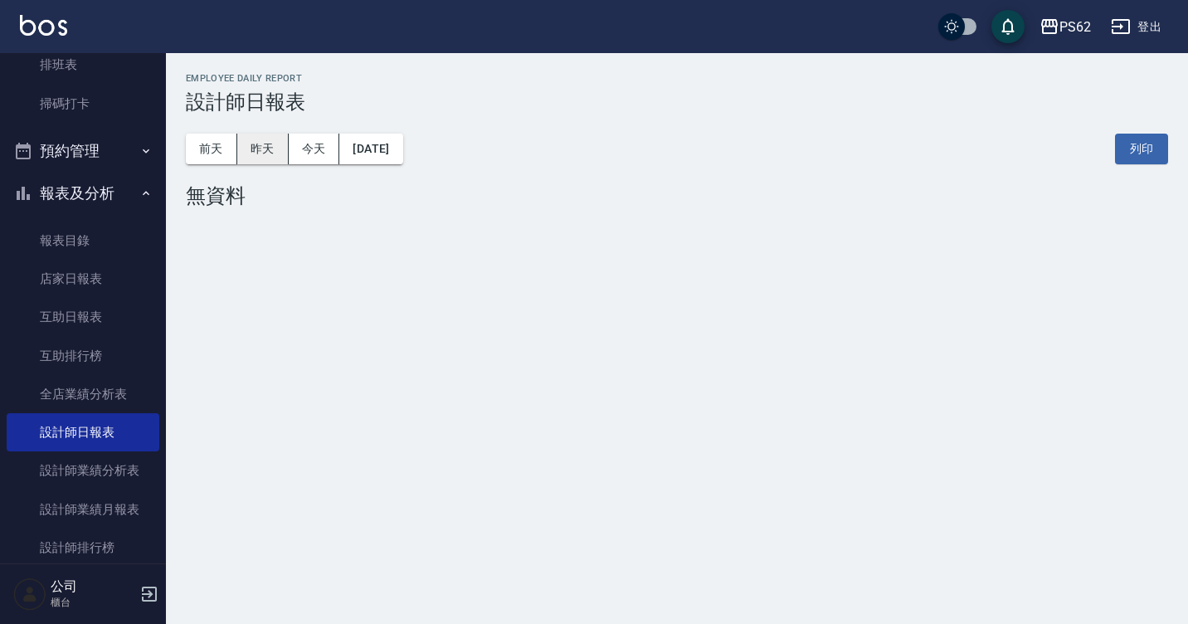
click at [285, 146] on button "昨天" at bounding box center [262, 149] width 51 height 31
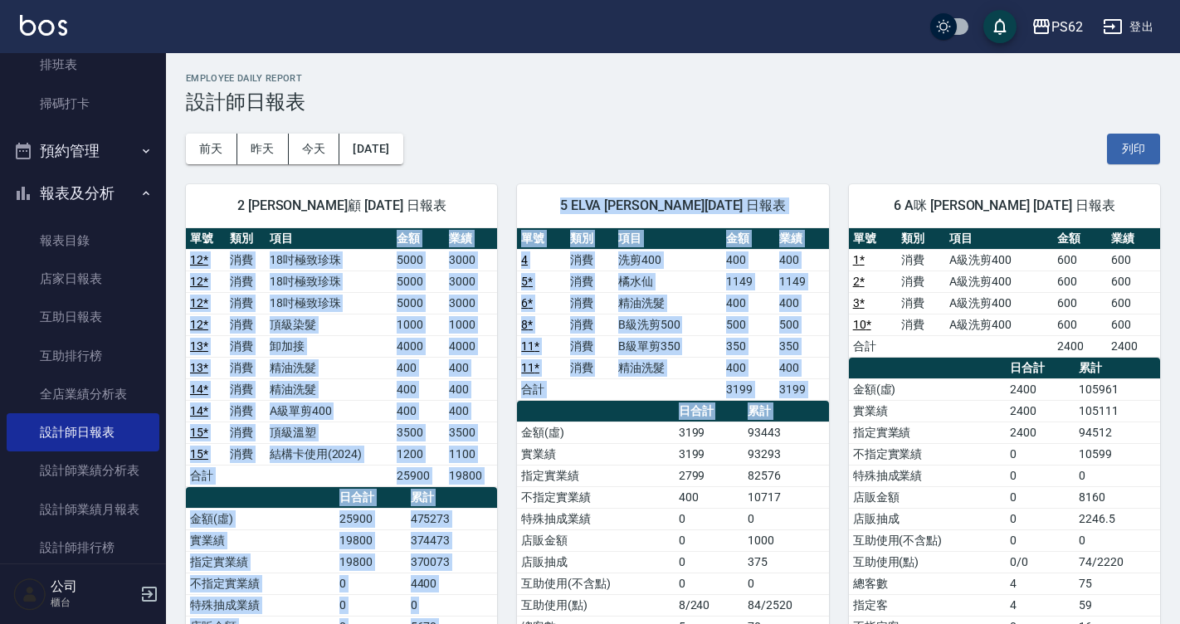
drag, startPoint x: 376, startPoint y: 240, endPoint x: 521, endPoint y: 436, distance: 243.7
click at [521, 436] on td "金額(虛)" at bounding box center [595, 432] width 157 height 22
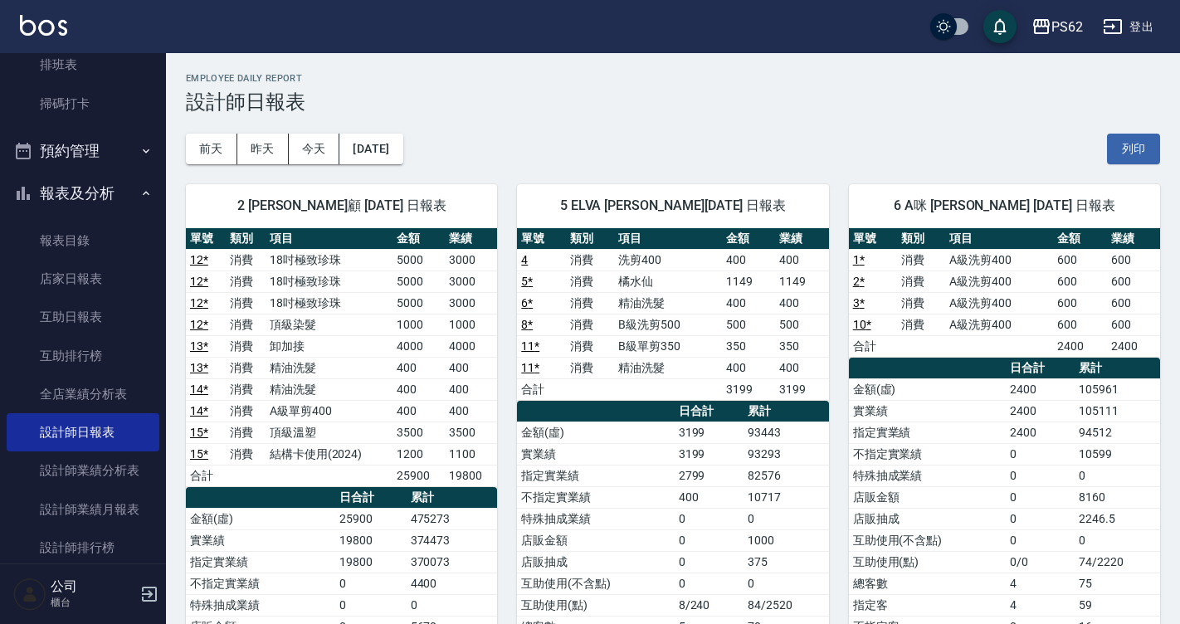
click at [487, 471] on td "19800" at bounding box center [471, 476] width 52 height 22
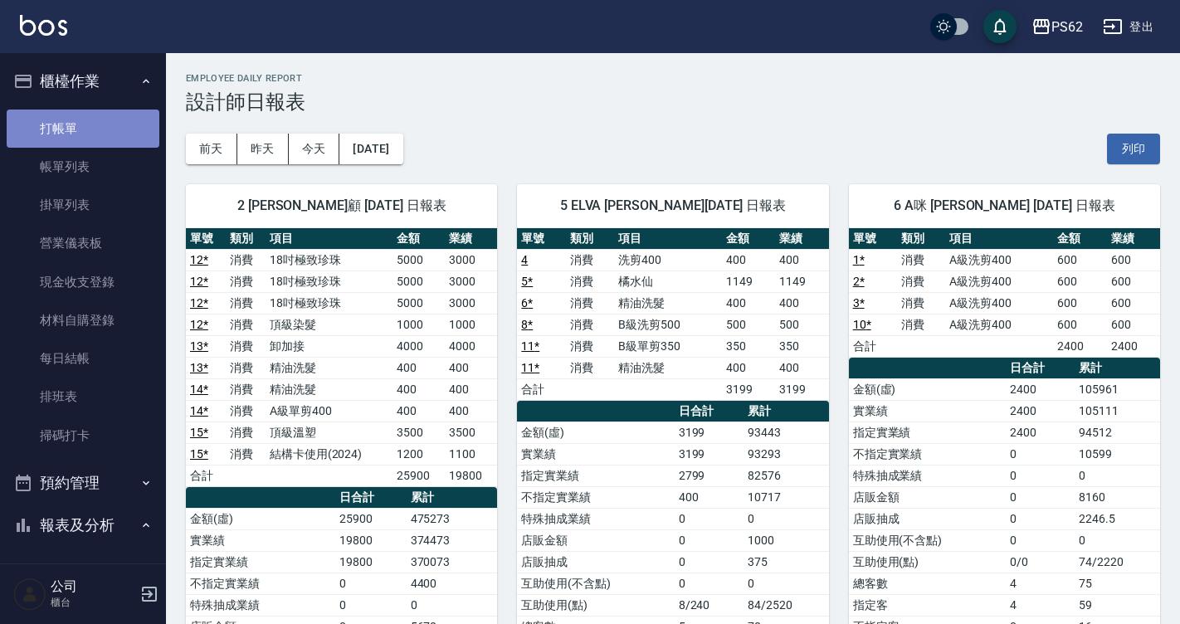
click at [90, 133] on link "打帳單" at bounding box center [83, 129] width 153 height 38
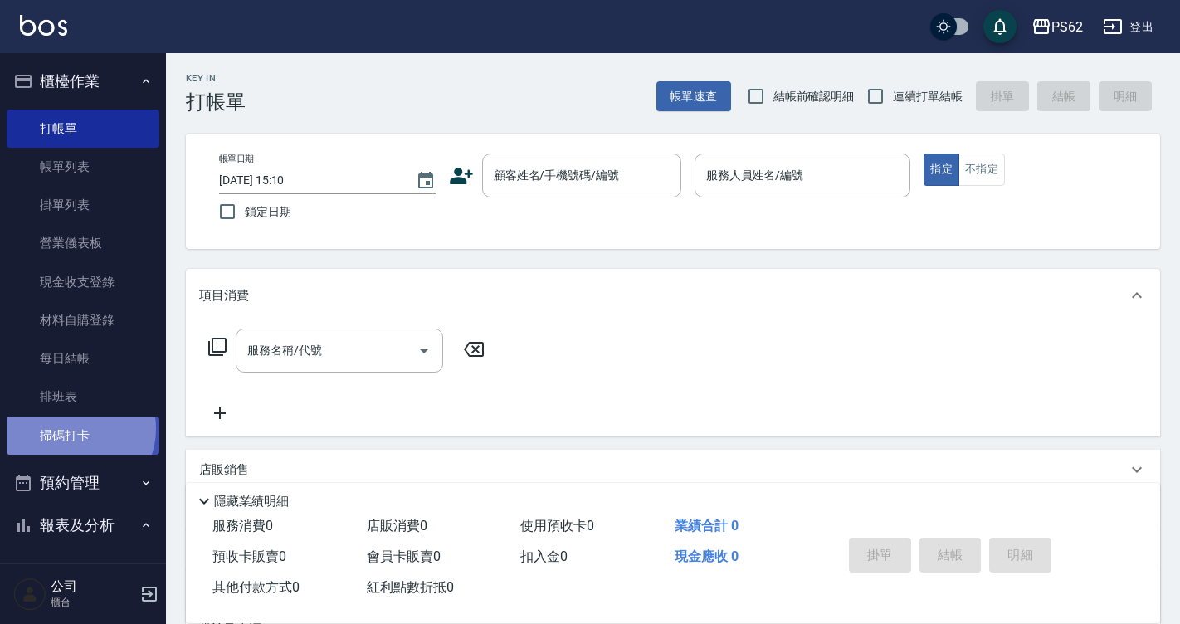
click at [74, 428] on link "掃碼打卡" at bounding box center [83, 435] width 153 height 38
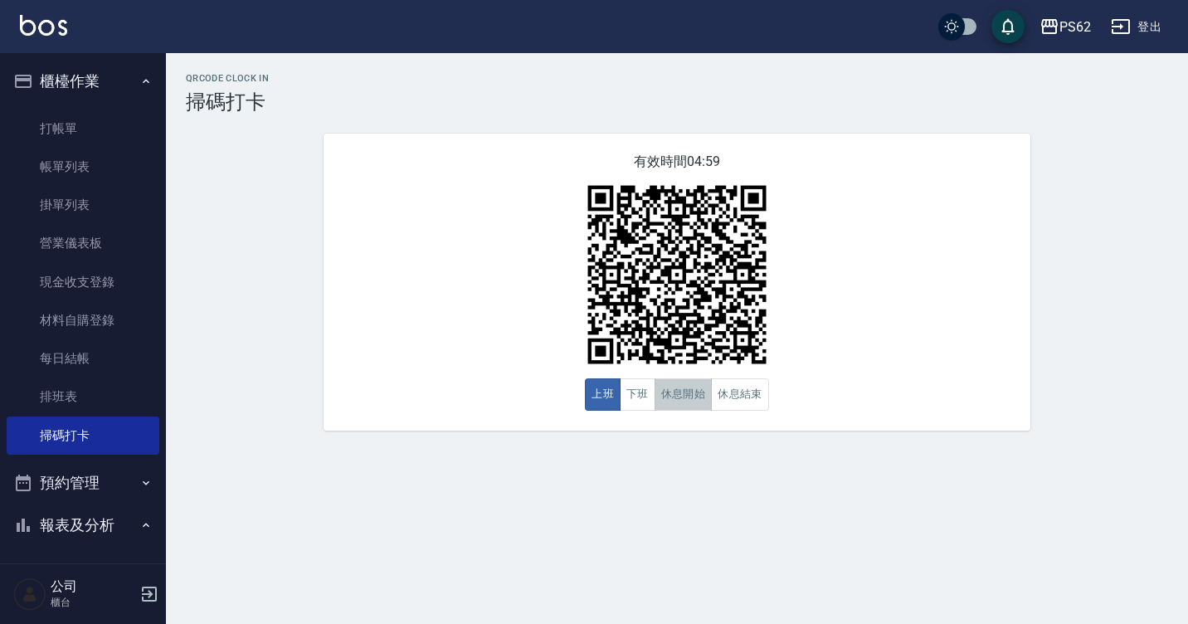
click at [694, 405] on button "休息開始" at bounding box center [684, 394] width 58 height 32
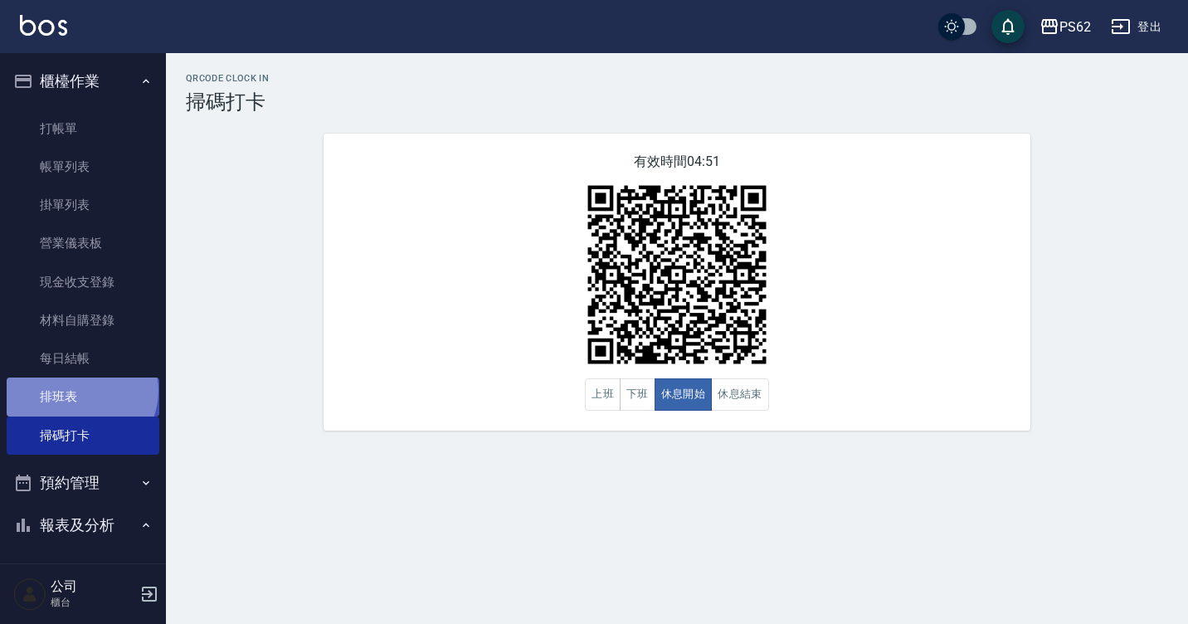
click at [80, 390] on link "排班表" at bounding box center [83, 396] width 153 height 38
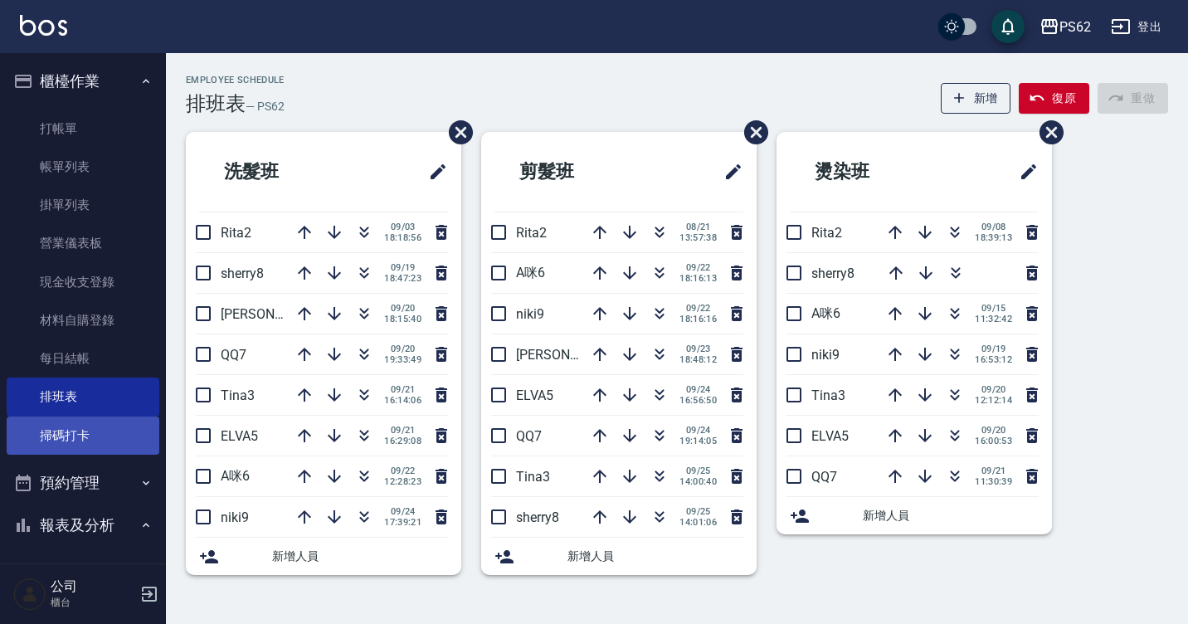
click at [90, 420] on link "掃碼打卡" at bounding box center [83, 435] width 153 height 38
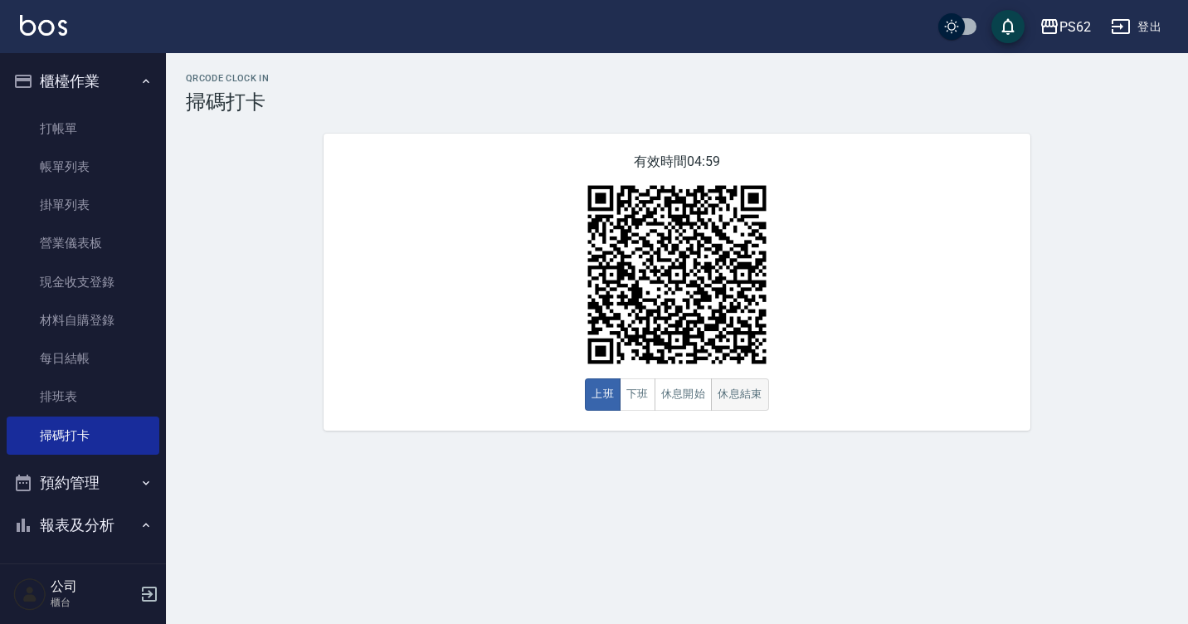
click at [731, 381] on div "有效時間 04:59 上班 下班 休息開始 休息結束" at bounding box center [677, 282] width 707 height 297
click at [692, 414] on div "有效時間 04:58 上班 下班 休息開始 休息結束" at bounding box center [677, 282] width 707 height 297
click at [693, 399] on button "休息開始" at bounding box center [684, 394] width 58 height 32
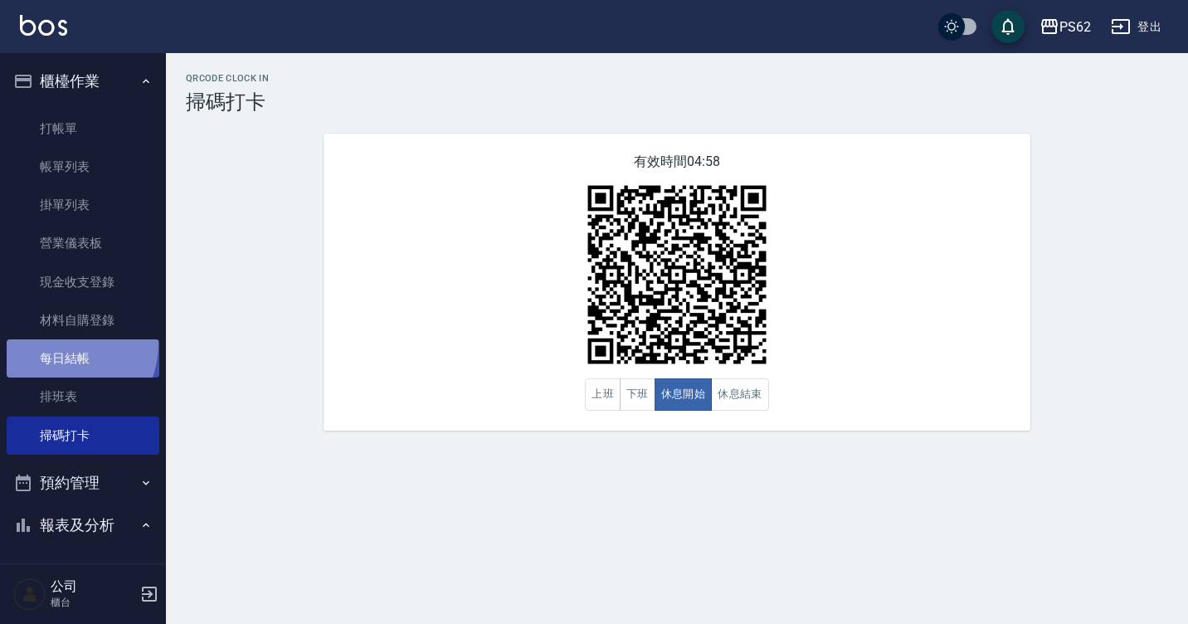
click at [58, 343] on link "每日結帳" at bounding box center [83, 358] width 153 height 38
